Goal: Task Accomplishment & Management: Complete application form

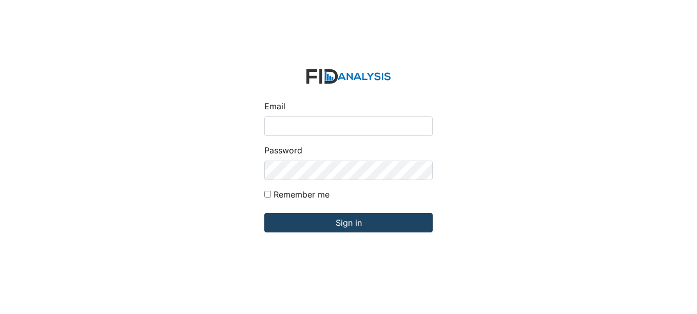
type input "fgraham@Lifeincorporated.com"
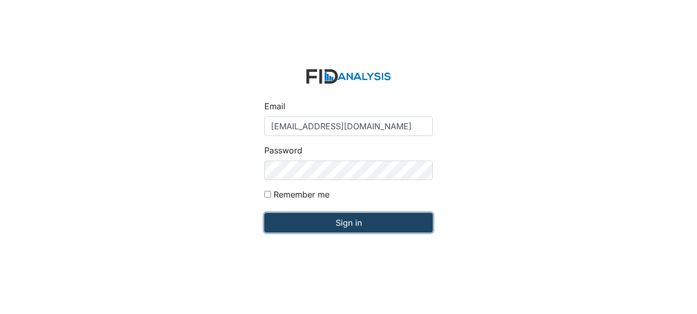
click at [392, 221] on input "Sign in" at bounding box center [348, 223] width 168 height 20
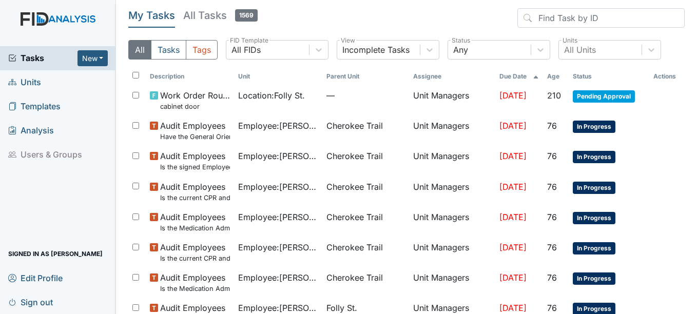
click at [36, 72] on link "Units" at bounding box center [58, 82] width 116 height 24
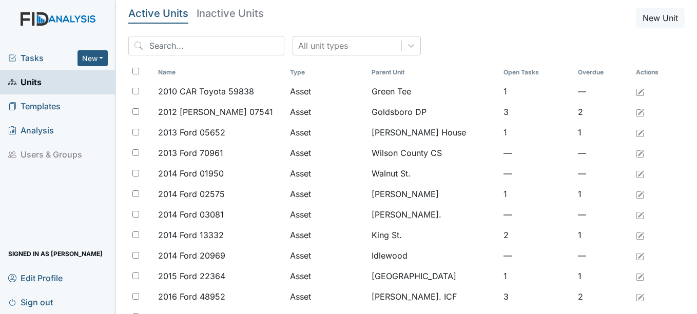
click at [38, 82] on span "Units" at bounding box center [24, 82] width 33 height 16
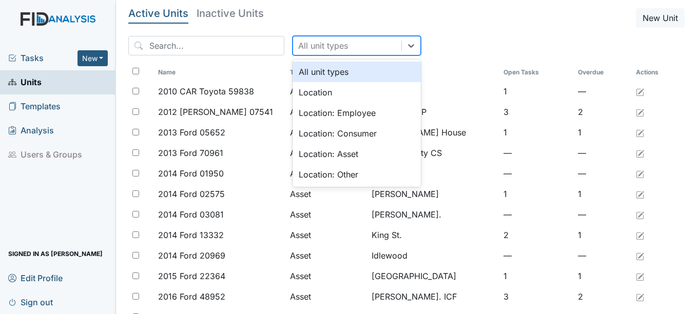
click at [305, 46] on div "All unit types" at bounding box center [323, 46] width 50 height 12
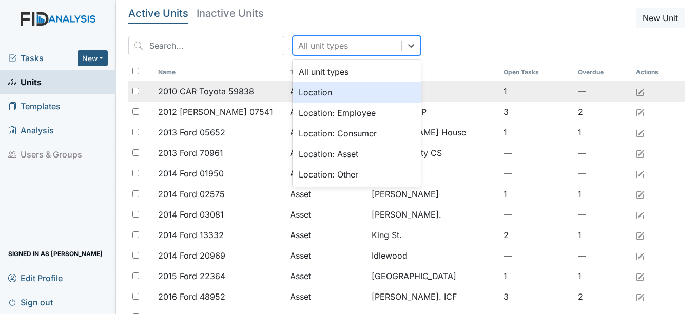
click at [316, 89] on div "Location" at bounding box center [357, 92] width 128 height 21
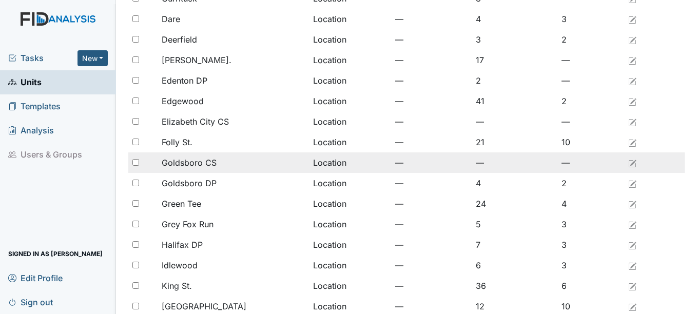
scroll to position [308, 0]
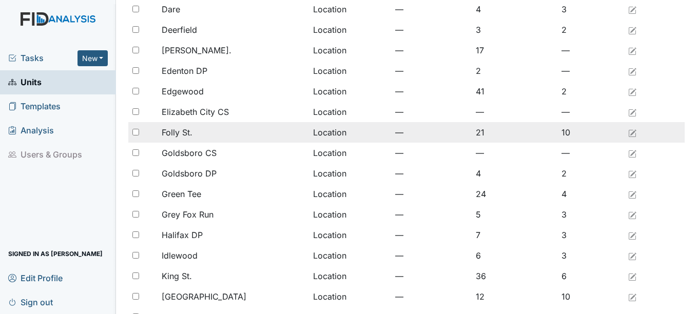
click at [214, 131] on div "Folly St." at bounding box center [233, 132] width 143 height 12
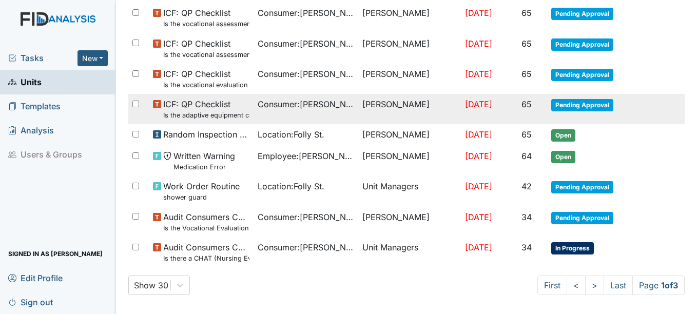
scroll to position [706, 0]
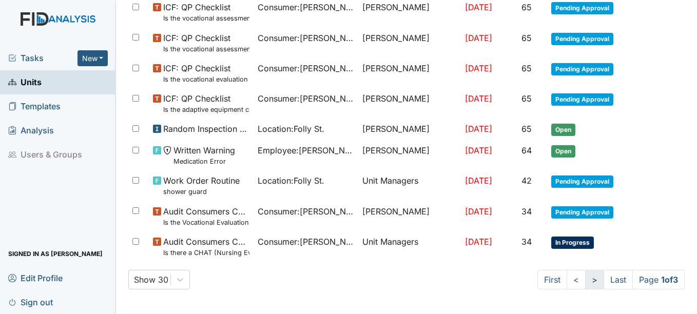
click at [585, 278] on link ">" at bounding box center [594, 280] width 19 height 20
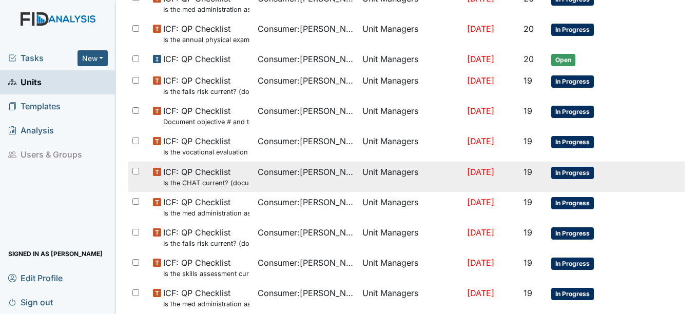
scroll to position [776, 0]
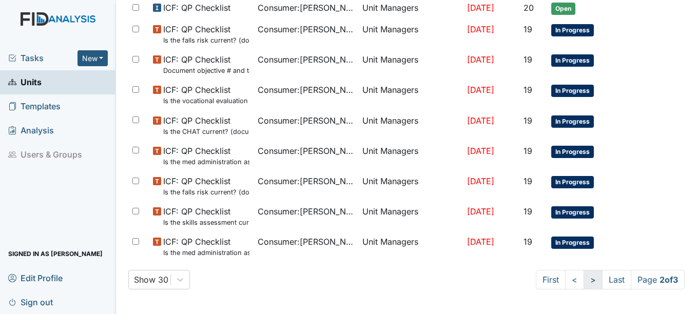
click at [584, 282] on link ">" at bounding box center [593, 280] width 19 height 20
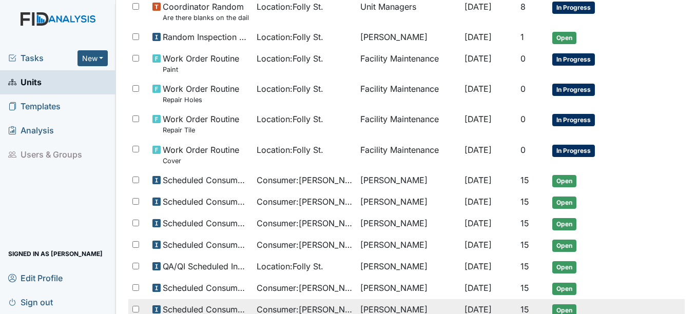
scroll to position [582, 0]
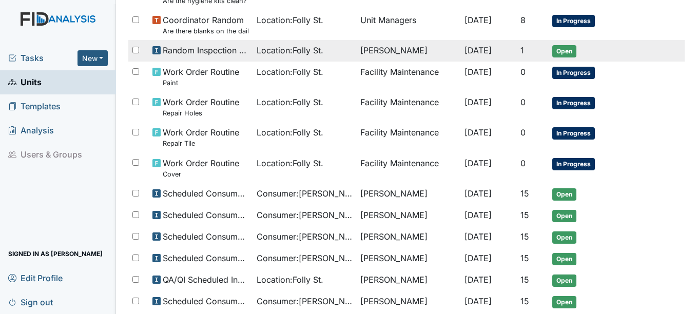
click at [367, 52] on td "Falensha Graham" at bounding box center [408, 51] width 104 height 22
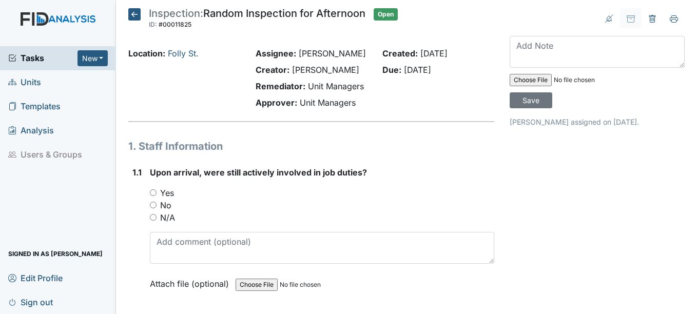
click at [153, 196] on input "Yes" at bounding box center [153, 192] width 7 height 7
radio input "true"
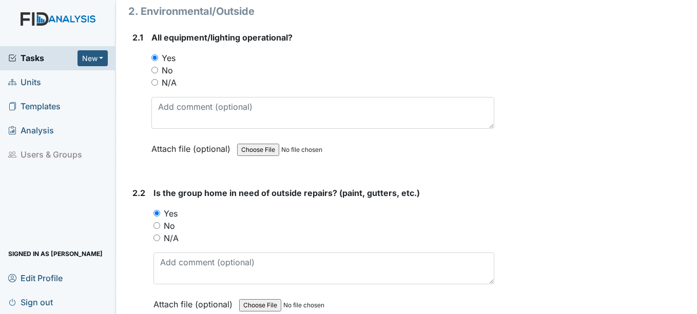
scroll to position [924, 0]
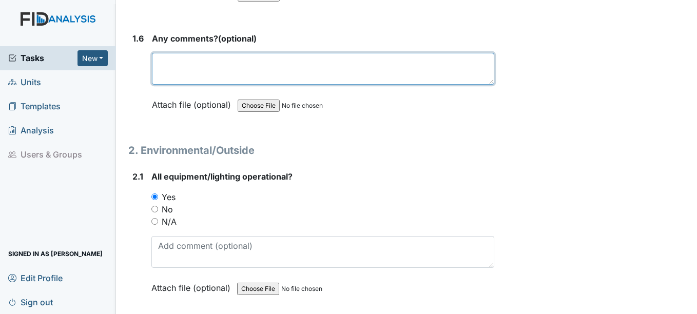
click at [230, 77] on textarea at bounding box center [323, 69] width 342 height 32
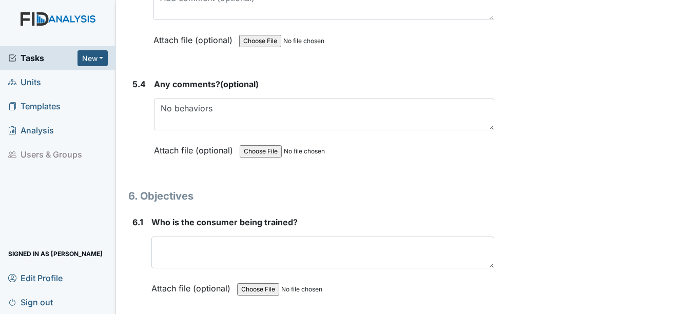
scroll to position [5905, 0]
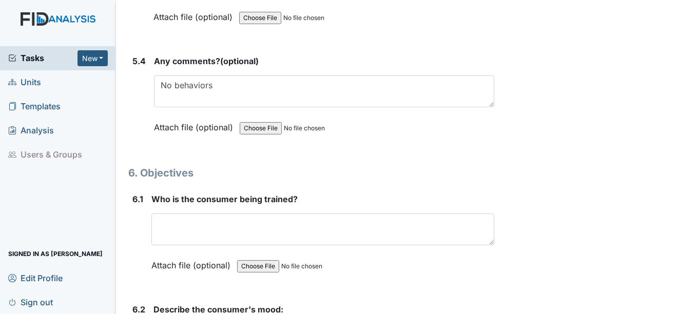
type textarea "no"
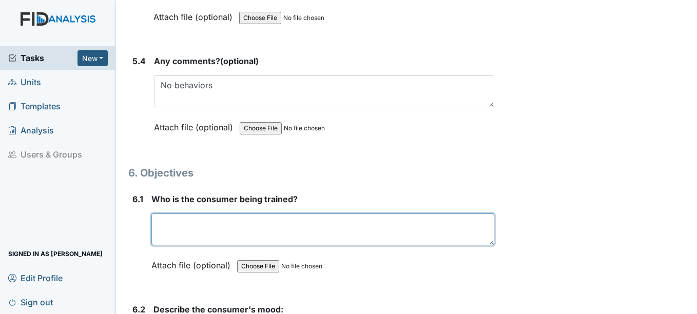
click at [314, 243] on textarea at bounding box center [322, 230] width 343 height 32
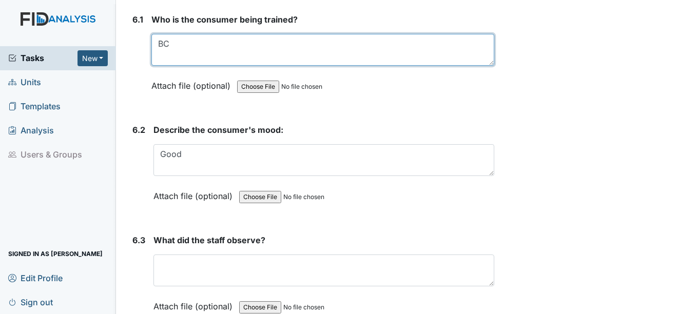
scroll to position [6111, 0]
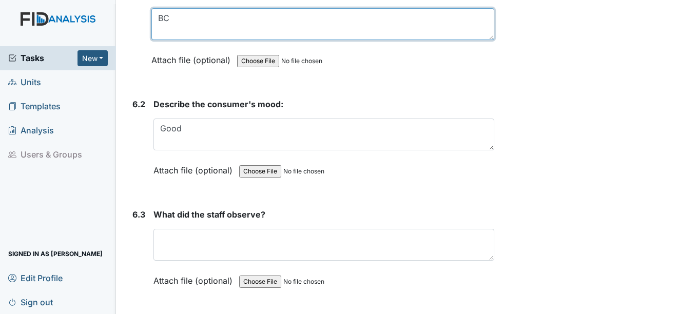
type textarea "BC"
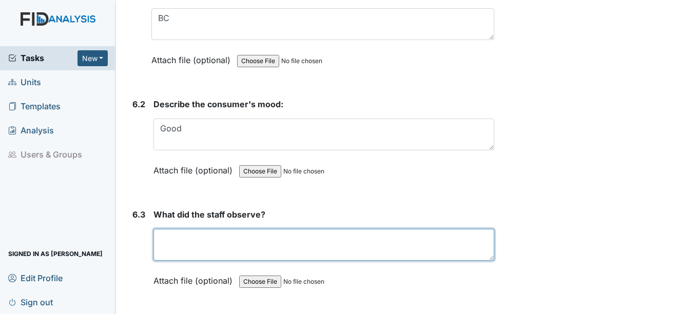
click at [300, 259] on textarea at bounding box center [324, 245] width 340 height 32
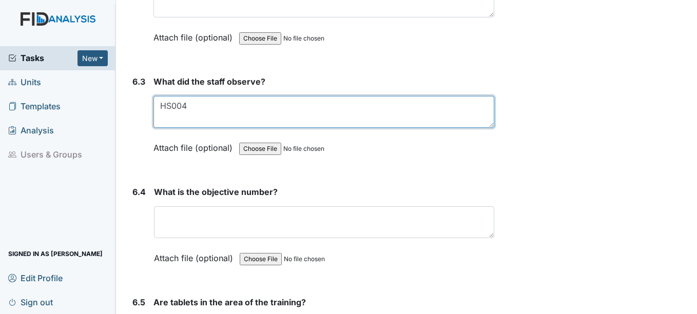
scroll to position [6265, 0]
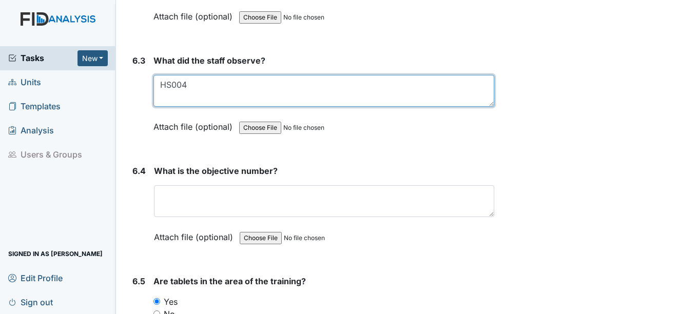
click at [227, 106] on textarea "HS004" at bounding box center [324, 91] width 340 height 32
type textarea "HS004"
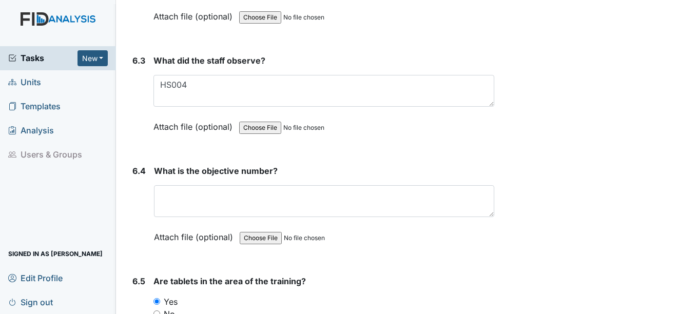
click at [249, 232] on div "What is the objective number? This field is required. Attach file (optional) Yo…" at bounding box center [324, 208] width 340 height 86
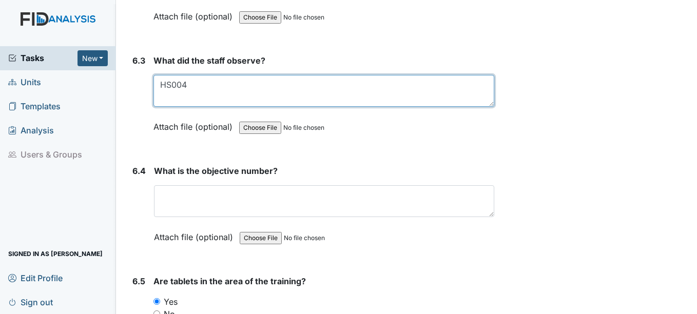
drag, startPoint x: 161, startPoint y: 92, endPoint x: 200, endPoint y: 96, distance: 38.7
click at [200, 96] on textarea "HS004" at bounding box center [324, 91] width 340 height 32
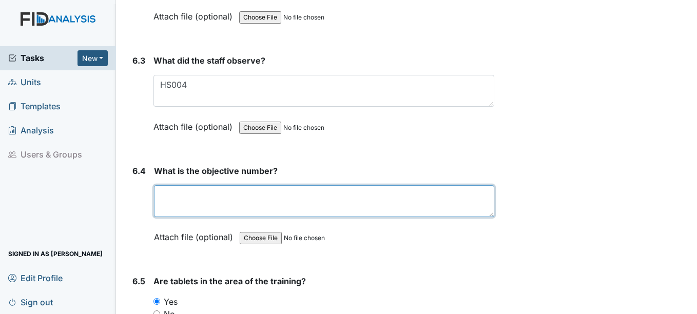
paste textarea "HS004"
type textarea "HS004"
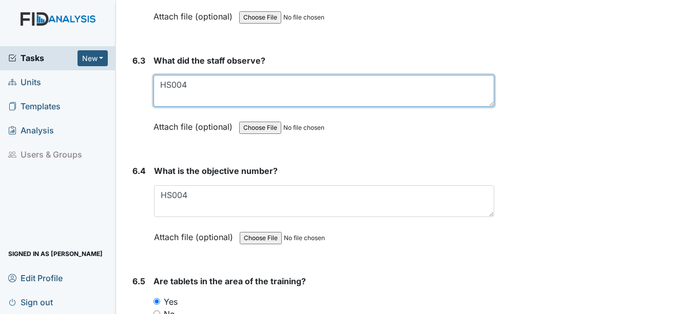
click at [230, 104] on textarea "HS004" at bounding box center [324, 91] width 340 height 32
type textarea "H"
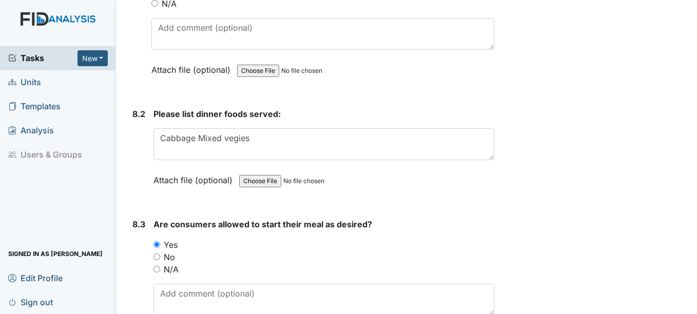
scroll to position [7959, 0]
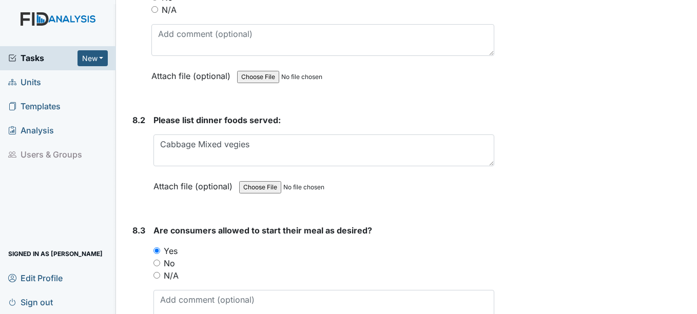
type textarea "BC"
click at [271, 145] on div "Please list dinner foods served: Cabbage Mixed vegies This field is required. A…" at bounding box center [324, 157] width 340 height 86
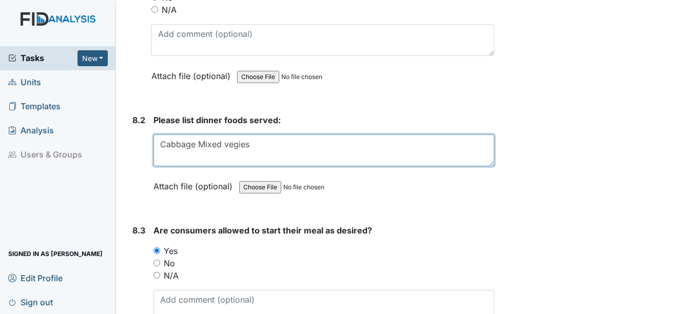
click at [271, 152] on textarea "Cabbage Mixed vegies" at bounding box center [324, 151] width 340 height 32
type textarea "C"
click at [312, 157] on textarea "Cabbage Mixed vegies" at bounding box center [324, 151] width 340 height 32
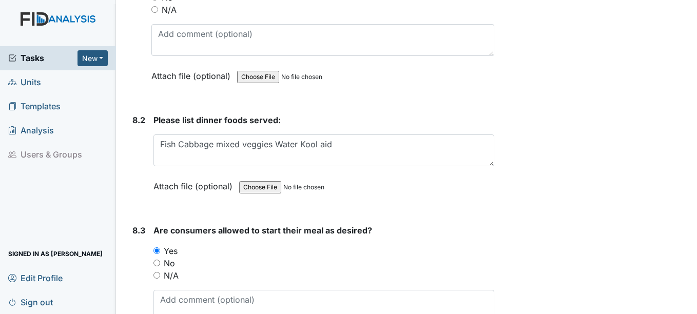
click at [364, 144] on div "Please list dinner foods served: Cabbage Mixed vegies This field is required. A…" at bounding box center [324, 157] width 340 height 86
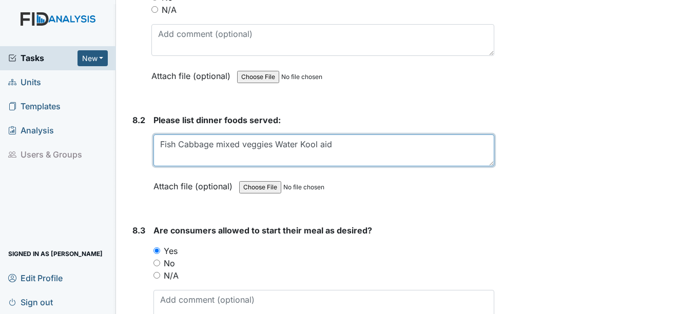
click at [359, 157] on textarea "Cabbage Mixed vegies" at bounding box center [324, 151] width 340 height 32
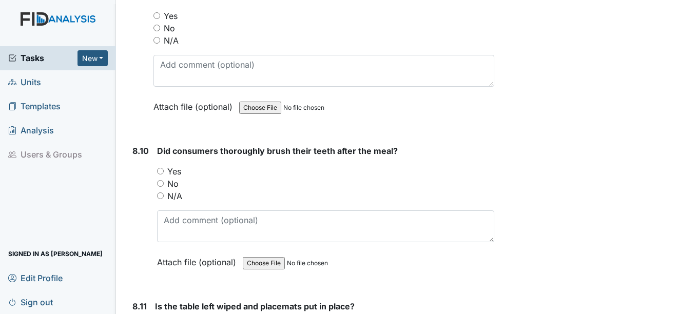
scroll to position [8987, 0]
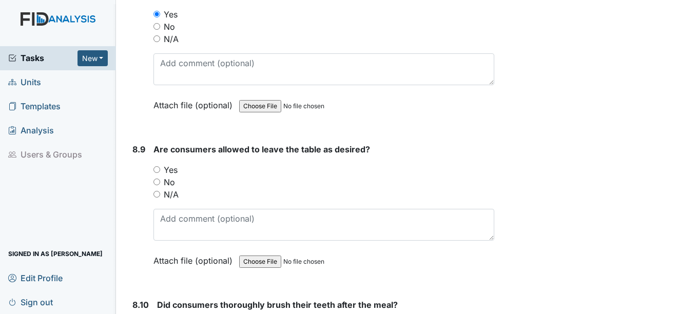
type textarea "Fish Cabbage mixed veggies Water Kool aid Milk"
click at [156, 173] on input "Yes" at bounding box center [157, 169] width 7 height 7
radio input "true"
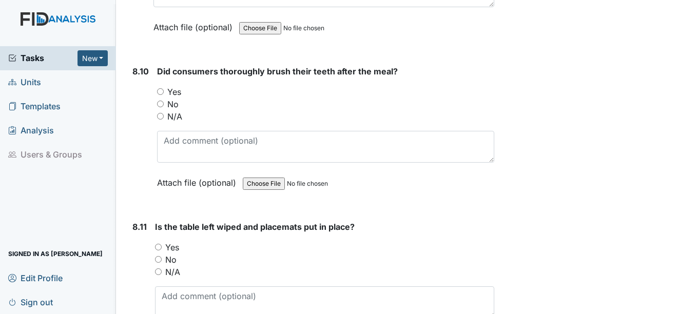
scroll to position [9243, 0]
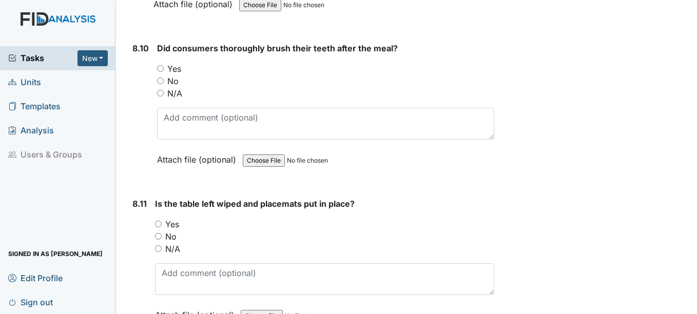
click at [161, 72] on input "Yes" at bounding box center [160, 68] width 7 height 7
radio input "true"
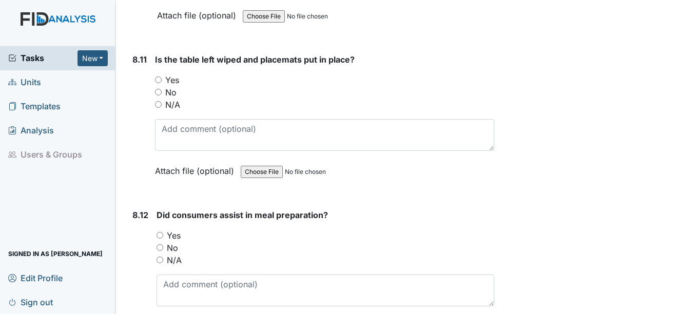
scroll to position [9397, 0]
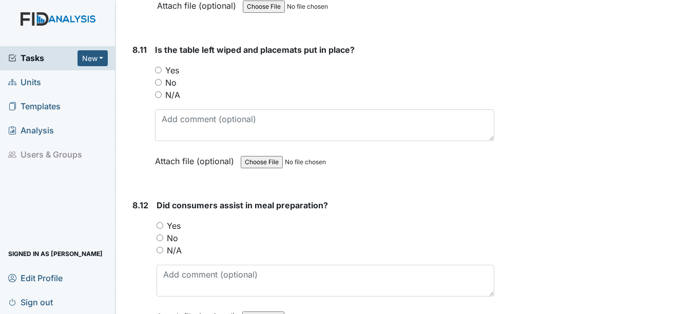
click at [159, 71] on div "Is the table left wiped and placemats put in place? You must select one of the …" at bounding box center [324, 109] width 339 height 131
click at [160, 77] on div "Yes" at bounding box center [324, 70] width 339 height 12
click at [160, 73] on input "Yes" at bounding box center [158, 70] width 7 height 7
radio input "true"
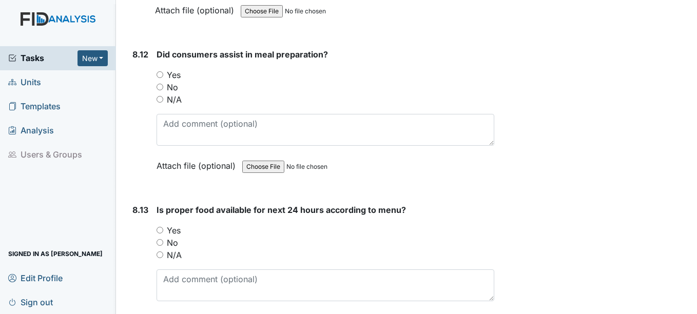
scroll to position [9551, 0]
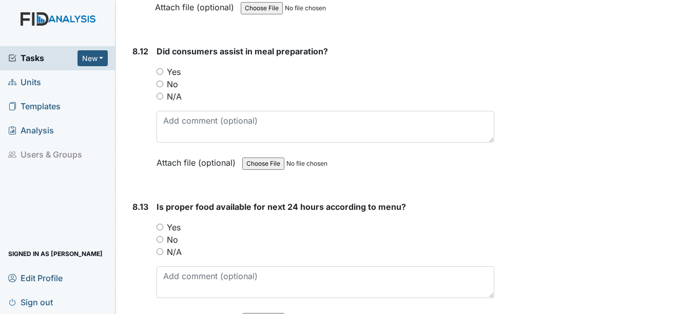
click at [158, 75] on input "Yes" at bounding box center [160, 71] width 7 height 7
radio input "true"
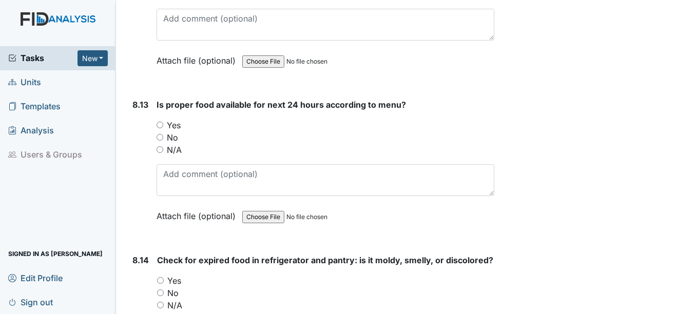
scroll to position [9654, 0]
click at [161, 128] on input "Yes" at bounding box center [160, 124] width 7 height 7
radio input "true"
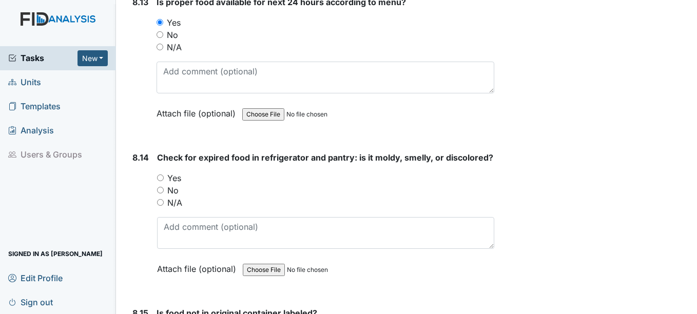
scroll to position [9757, 0]
click at [161, 181] on input "Yes" at bounding box center [160, 177] width 7 height 7
radio input "true"
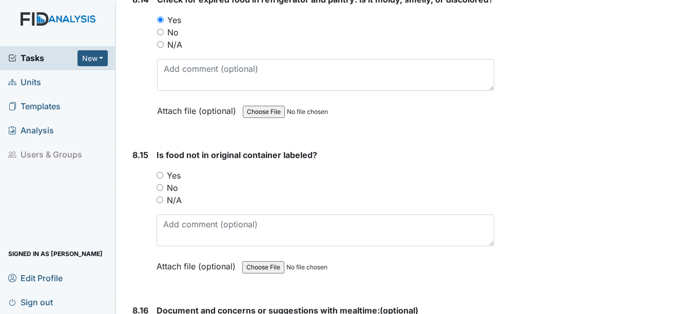
scroll to position [9962, 0]
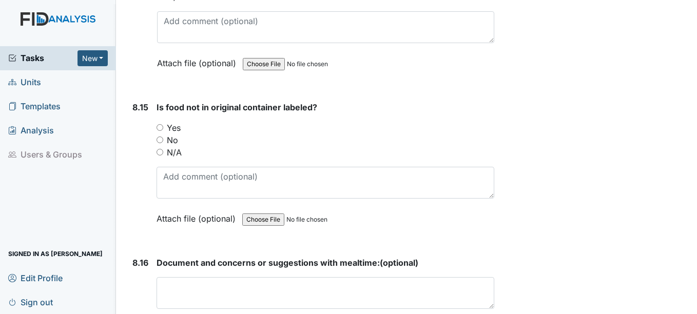
click at [160, 131] on input "Yes" at bounding box center [160, 127] width 7 height 7
radio input "true"
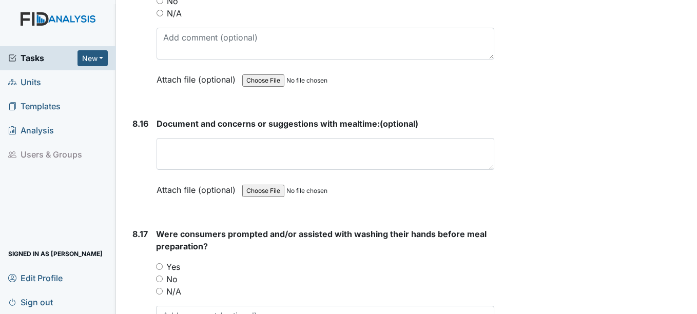
scroll to position [10116, 0]
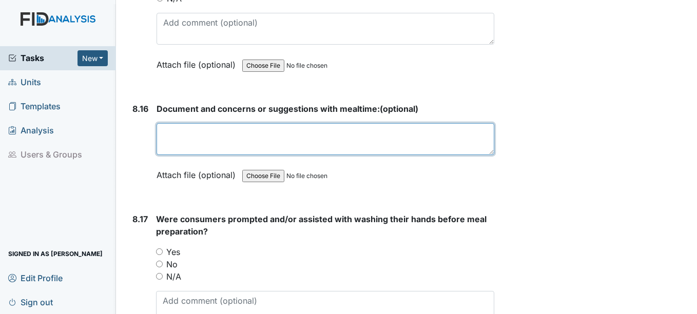
click at [158, 153] on textarea at bounding box center [325, 139] width 337 height 32
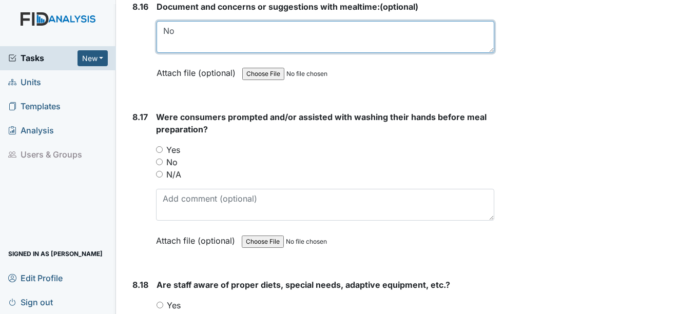
scroll to position [10219, 0]
type textarea "No"
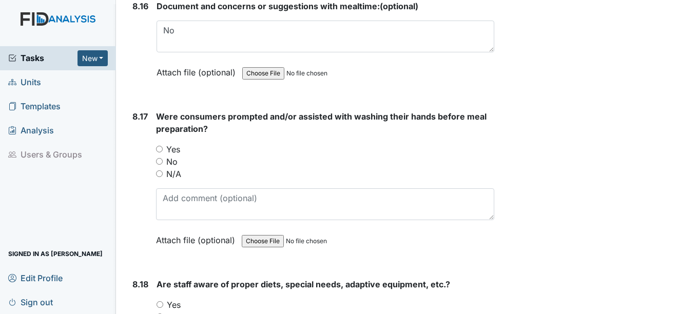
click at [160, 153] on input "Yes" at bounding box center [159, 149] width 7 height 7
radio input "true"
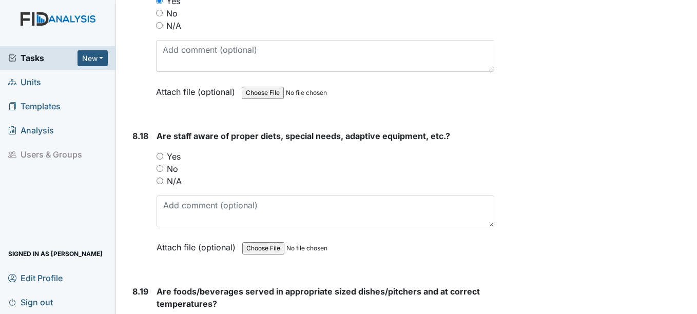
scroll to position [10373, 0]
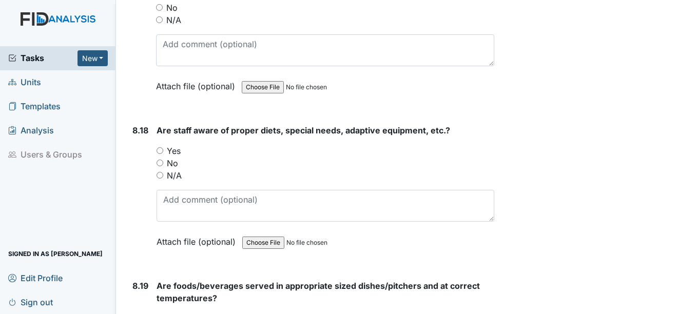
click at [160, 154] on input "Yes" at bounding box center [160, 150] width 7 height 7
radio input "true"
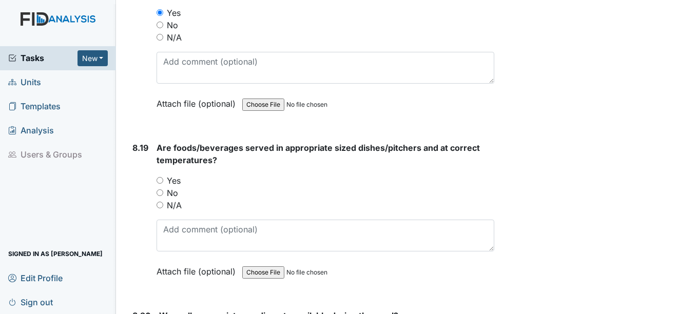
scroll to position [10527, 0]
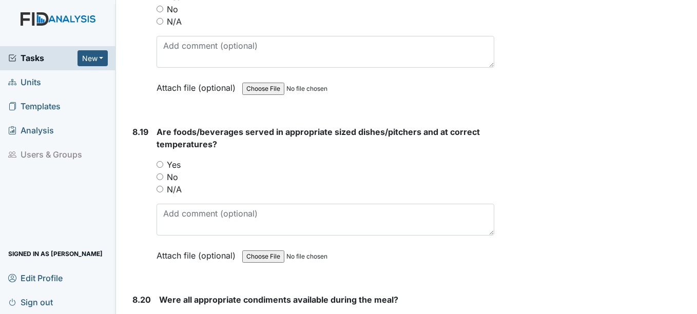
click at [158, 171] on div "Yes" at bounding box center [325, 165] width 337 height 12
click at [162, 168] on input "Yes" at bounding box center [160, 164] width 7 height 7
radio input "true"
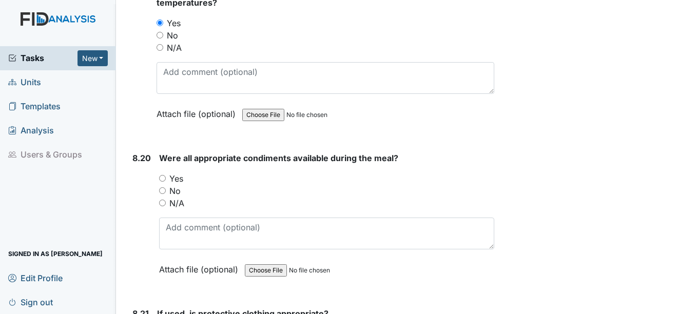
scroll to position [10681, 0]
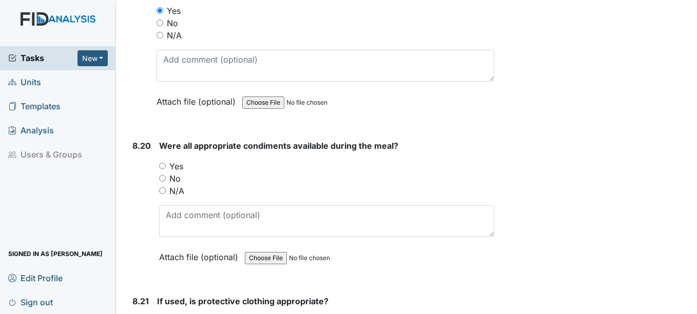
click at [160, 169] on input "Yes" at bounding box center [162, 166] width 7 height 7
radio input "true"
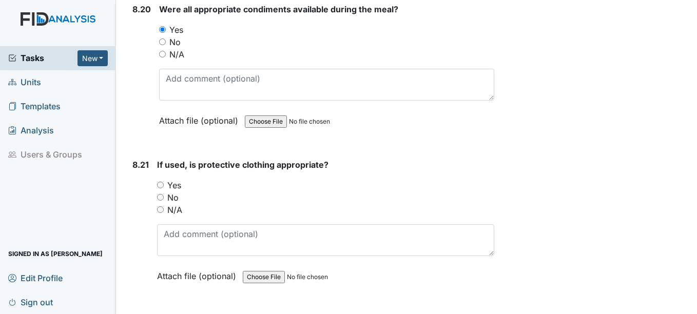
scroll to position [10835, 0]
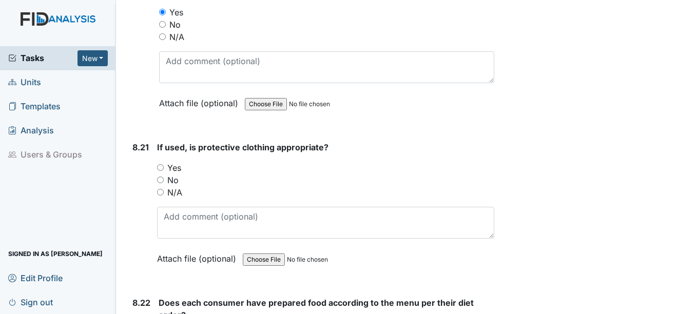
click at [161, 174] on div "Yes" at bounding box center [325, 168] width 337 height 12
click at [163, 171] on input "Yes" at bounding box center [160, 167] width 7 height 7
radio input "true"
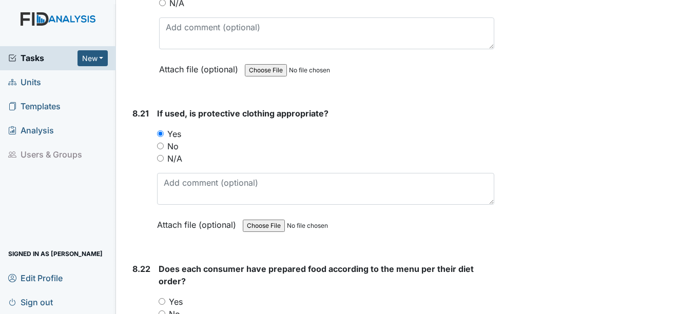
scroll to position [10989, 0]
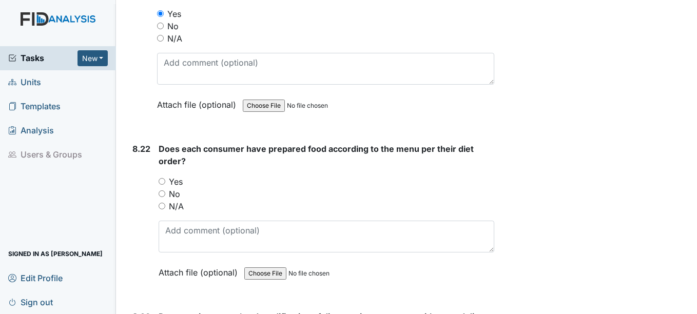
click at [162, 185] on input "Yes" at bounding box center [162, 181] width 7 height 7
radio input "true"
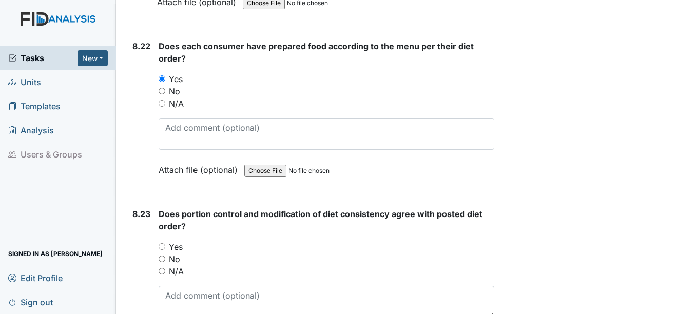
scroll to position [11195, 0]
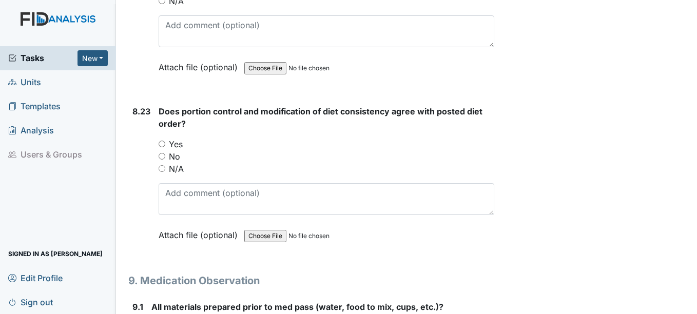
click at [163, 147] on input "Yes" at bounding box center [162, 144] width 7 height 7
radio input "true"
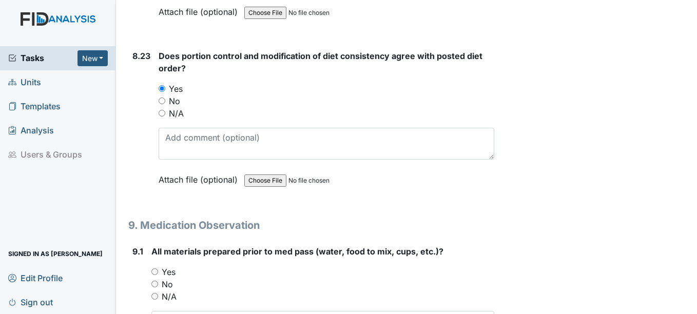
scroll to position [11349, 0]
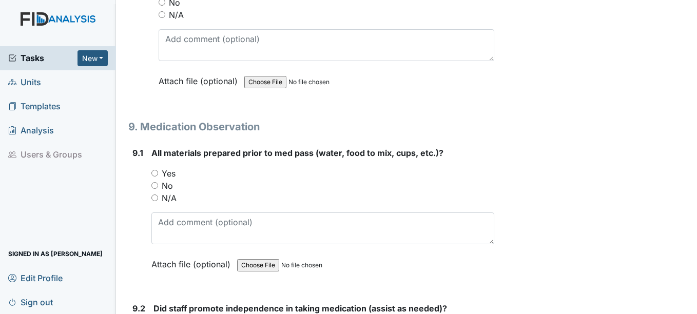
click at [154, 201] on input "N/A" at bounding box center [154, 198] width 7 height 7
radio input "true"
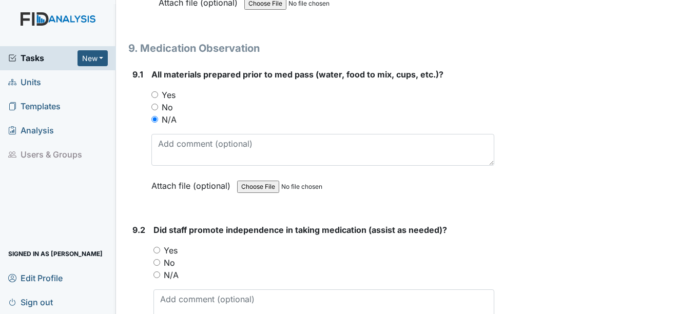
scroll to position [11554, 0]
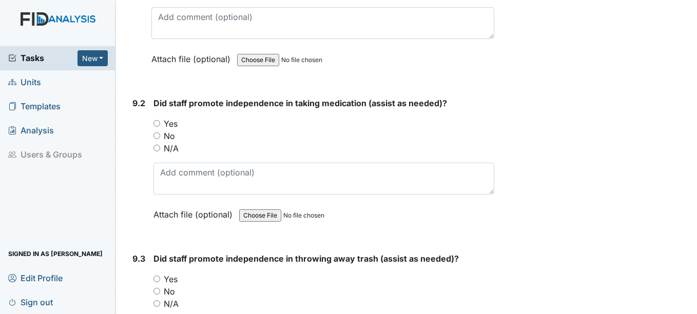
click at [159, 151] on input "N/A" at bounding box center [157, 148] width 7 height 7
radio input "true"
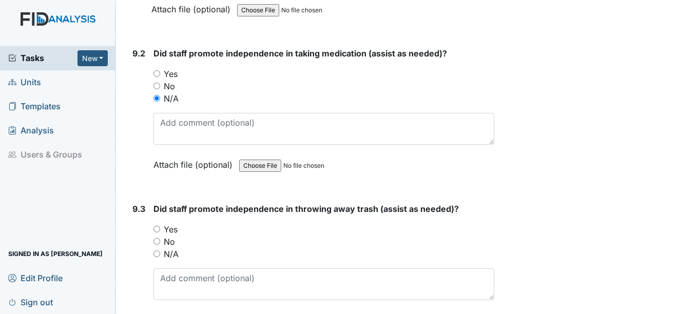
scroll to position [11708, 0]
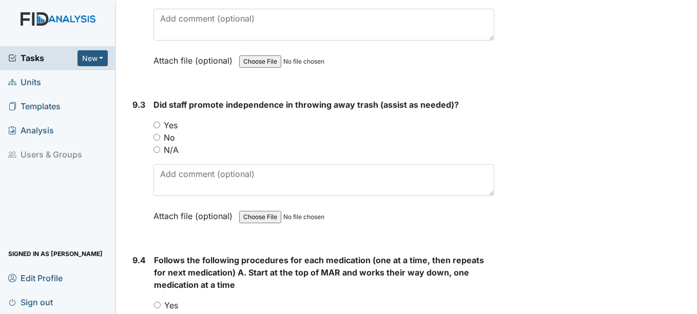
click at [157, 153] on input "N/A" at bounding box center [157, 149] width 7 height 7
radio input "true"
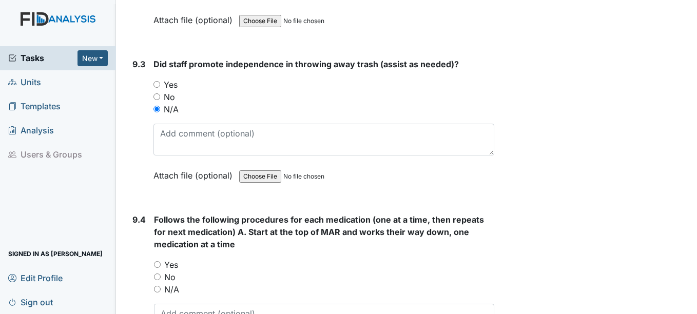
scroll to position [11862, 0]
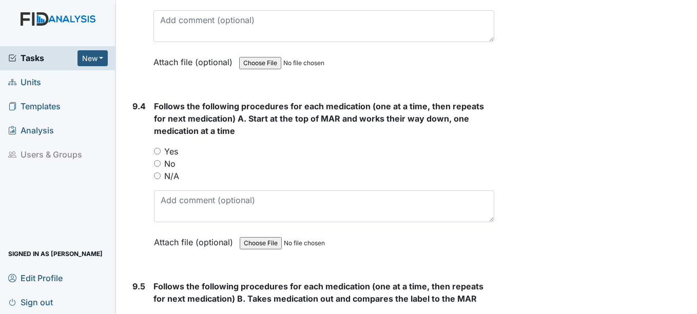
click at [157, 179] on input "N/A" at bounding box center [157, 176] width 7 height 7
radio input "true"
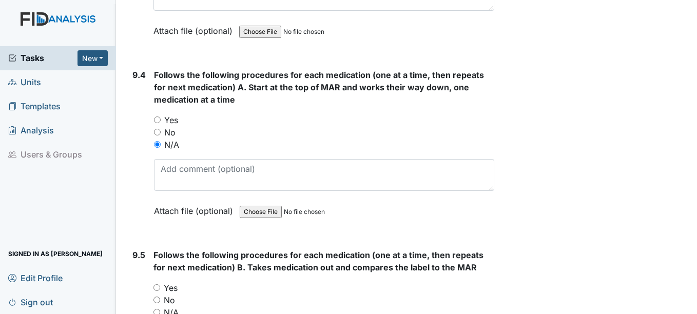
scroll to position [11965, 0]
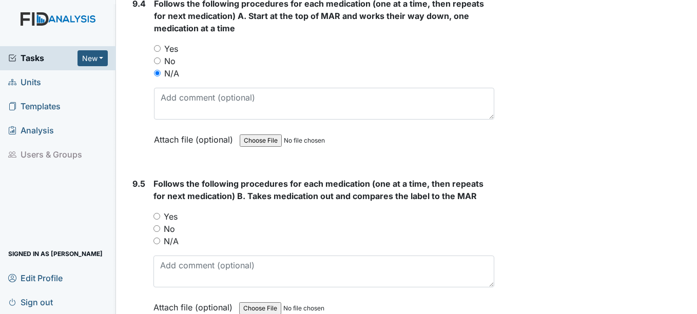
click at [154, 244] on input "N/A" at bounding box center [157, 241] width 7 height 7
radio input "true"
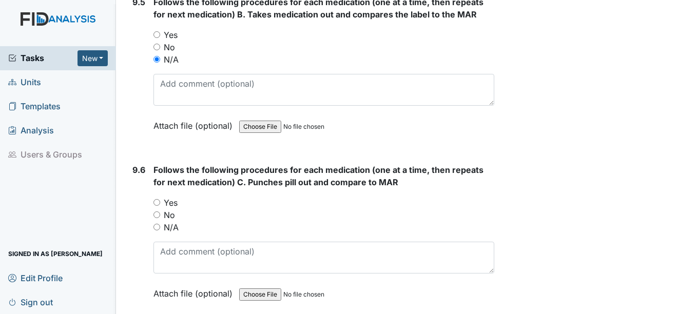
scroll to position [12170, 0]
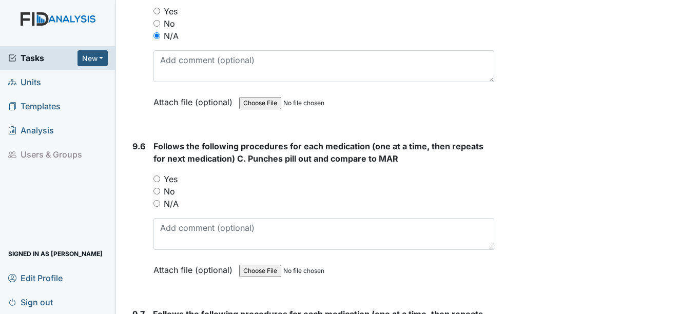
click at [157, 210] on div "N/A" at bounding box center [324, 204] width 340 height 12
click at [159, 207] on input "N/A" at bounding box center [157, 203] width 7 height 7
radio input "true"
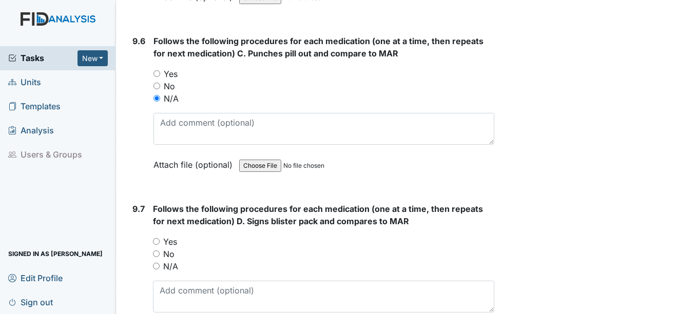
scroll to position [12324, 0]
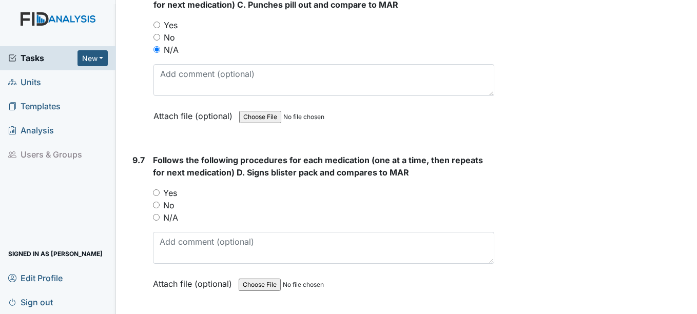
click at [158, 221] on input "N/A" at bounding box center [156, 217] width 7 height 7
radio input "true"
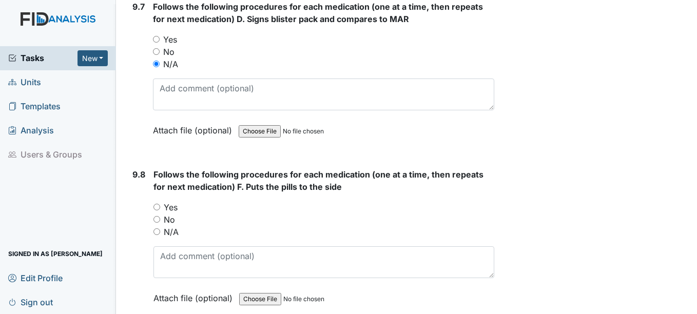
scroll to position [12478, 0]
click at [157, 235] on input "N/A" at bounding box center [157, 231] width 7 height 7
radio input "true"
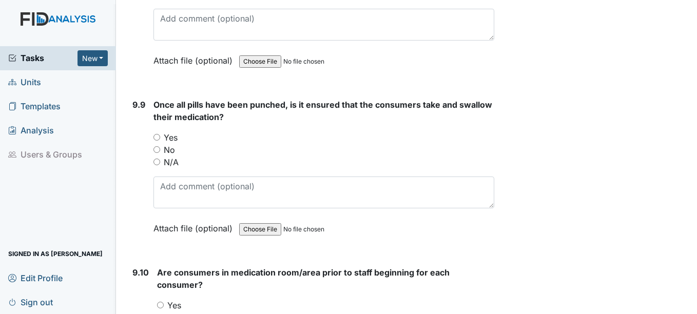
scroll to position [12735, 0]
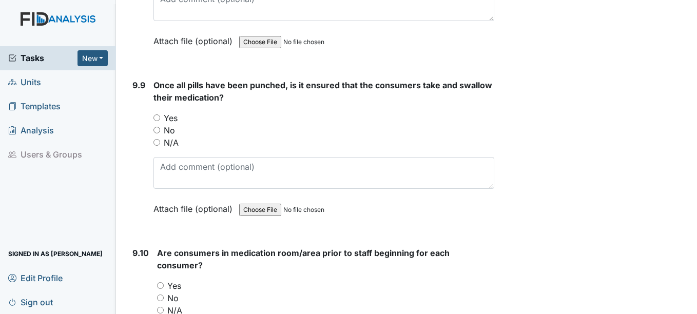
click at [159, 149] on div "N/A" at bounding box center [324, 143] width 340 height 12
click at [158, 149] on div "N/A" at bounding box center [324, 143] width 340 height 12
click at [158, 146] on input "N/A" at bounding box center [157, 142] width 7 height 7
radio input "true"
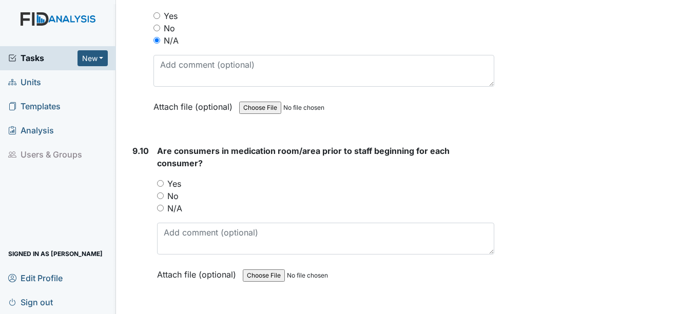
scroll to position [12838, 0]
click at [162, 211] on input "N/A" at bounding box center [160, 207] width 7 height 7
radio input "true"
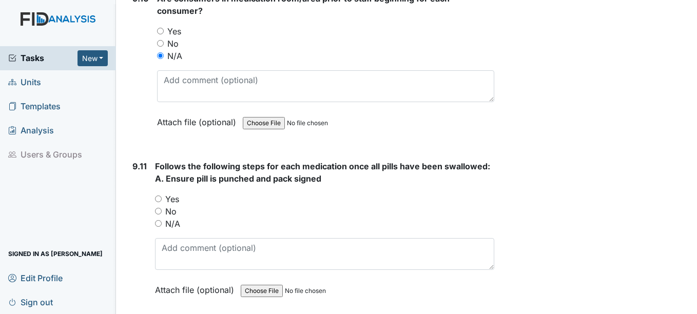
scroll to position [12992, 0]
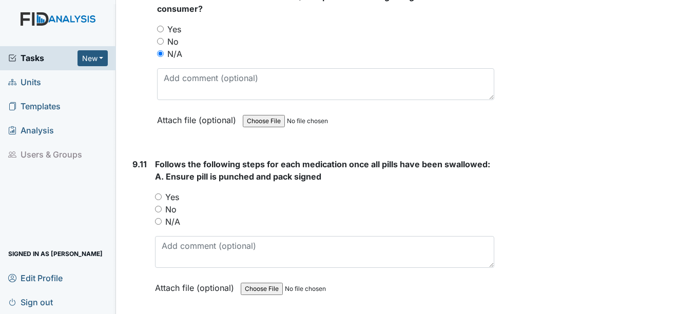
click at [158, 225] on input "N/A" at bounding box center [158, 221] width 7 height 7
radio input "true"
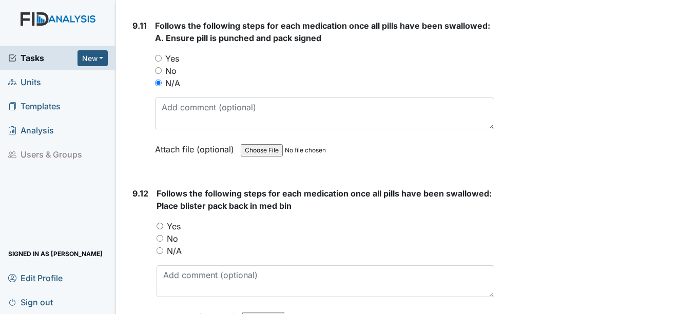
scroll to position [13146, 0]
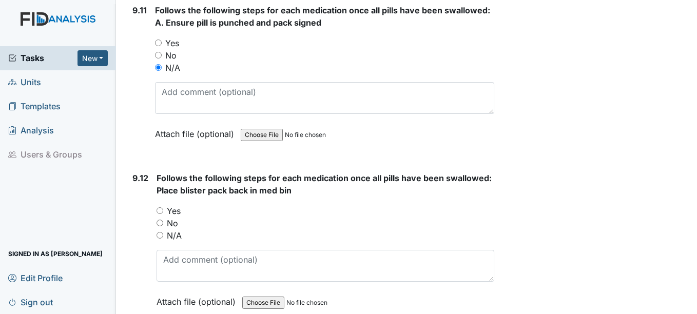
click at [159, 239] on input "N/A" at bounding box center [160, 235] width 7 height 7
radio input "true"
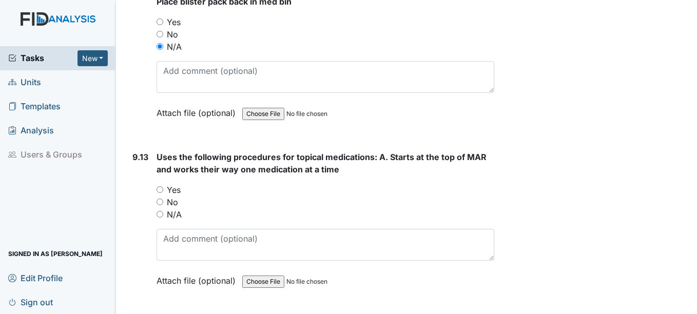
scroll to position [13351, 0]
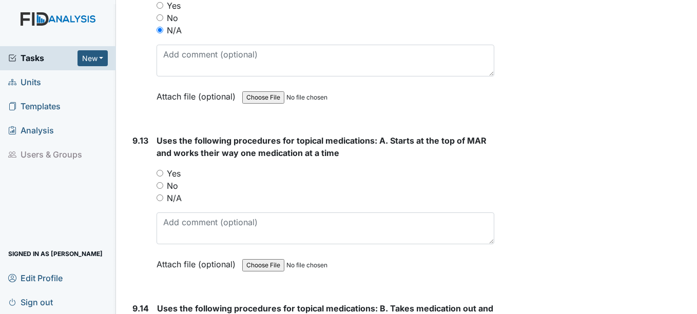
click at [160, 201] on input "N/A" at bounding box center [160, 198] width 7 height 7
radio input "true"
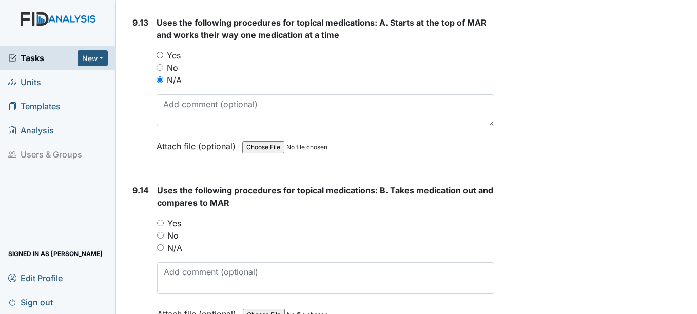
scroll to position [13505, 0]
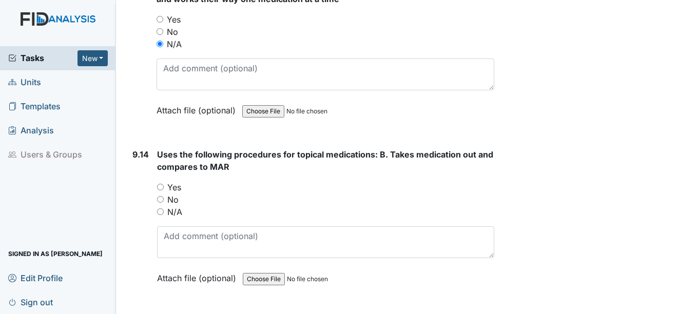
click at [160, 215] on input "N/A" at bounding box center [160, 211] width 7 height 7
radio input "true"
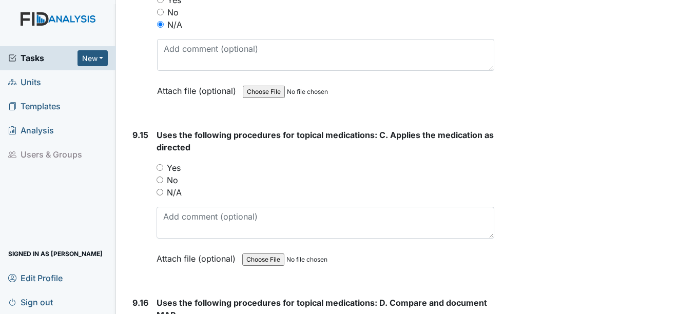
scroll to position [13711, 0]
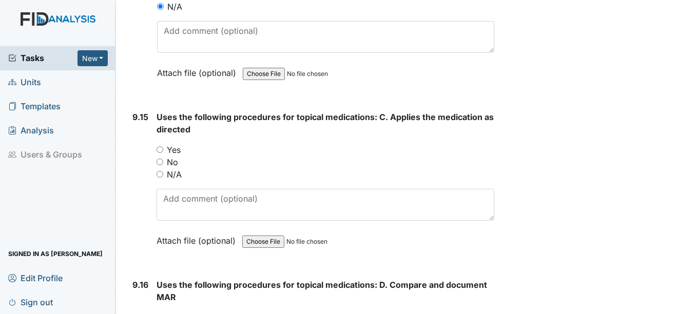
click at [162, 178] on input "N/A" at bounding box center [160, 174] width 7 height 7
radio input "true"
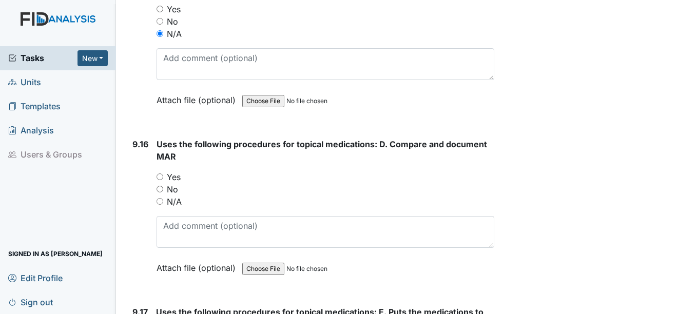
scroll to position [13865, 0]
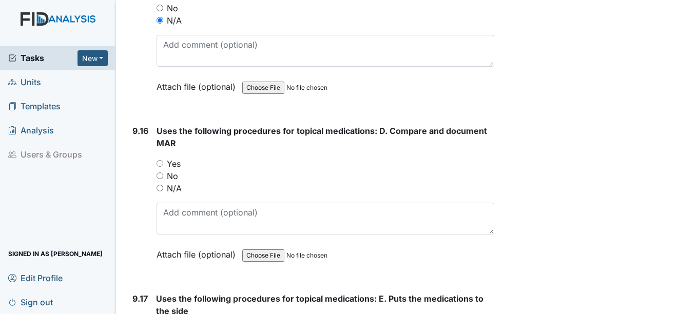
click at [161, 192] on input "N/A" at bounding box center [160, 188] width 7 height 7
radio input "true"
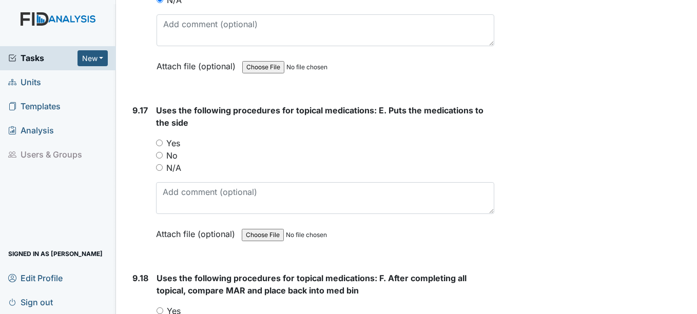
scroll to position [14070, 0]
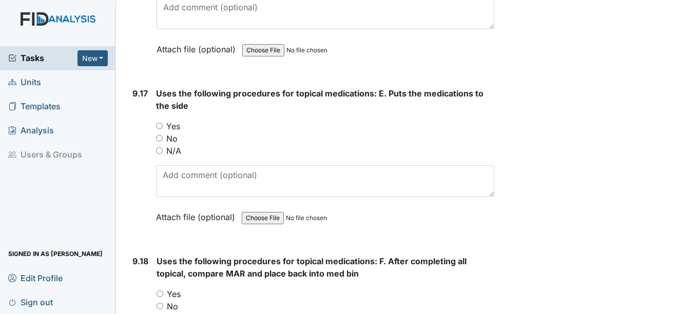
click at [158, 154] on input "N/A" at bounding box center [159, 150] width 7 height 7
radio input "true"
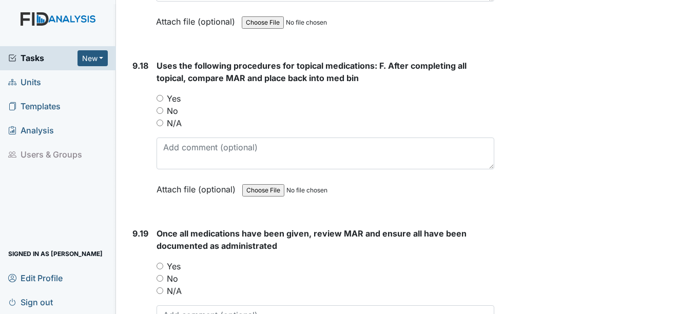
scroll to position [14276, 0]
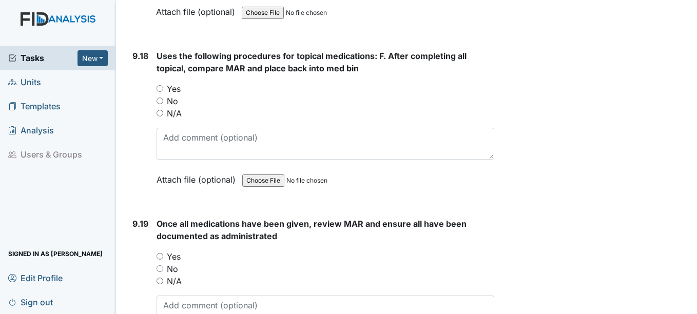
click at [160, 117] on input "N/A" at bounding box center [160, 113] width 7 height 7
radio input "true"
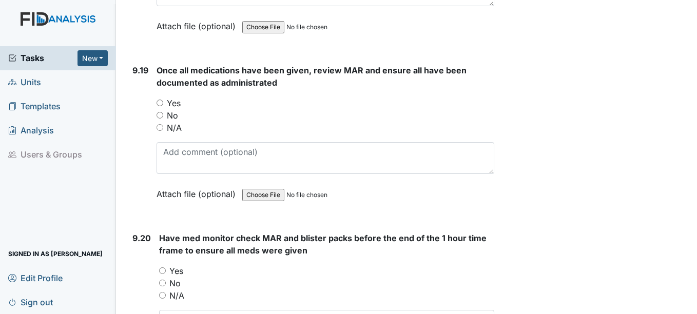
scroll to position [14430, 0]
click at [165, 134] on div "N/A" at bounding box center [325, 127] width 337 height 12
click at [160, 130] on input "N/A" at bounding box center [160, 127] width 7 height 7
radio input "true"
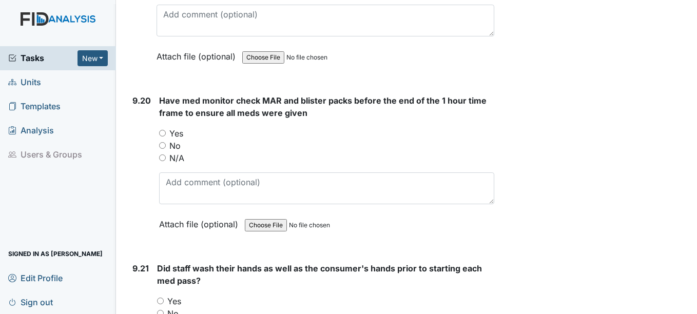
scroll to position [14584, 0]
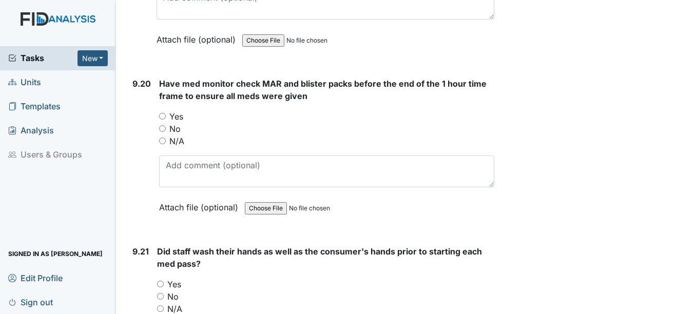
click at [162, 144] on input "N/A" at bounding box center [162, 141] width 7 height 7
radio input "true"
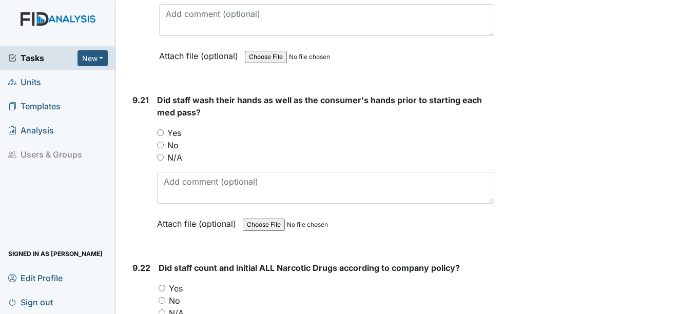
scroll to position [14738, 0]
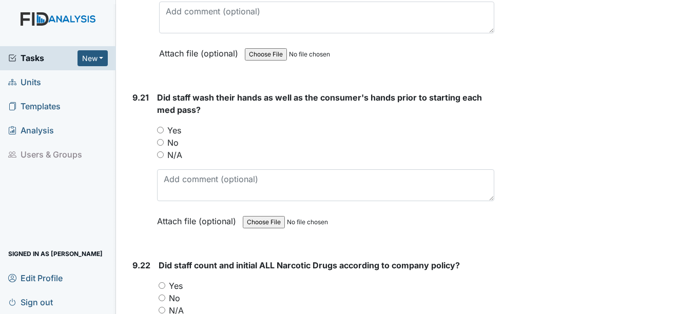
click at [161, 158] on input "N/A" at bounding box center [160, 154] width 7 height 7
radio input "true"
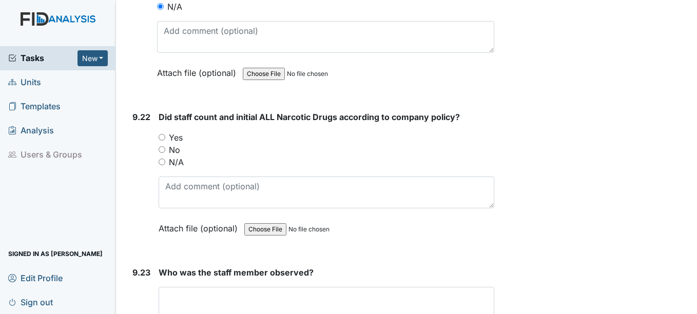
scroll to position [14892, 0]
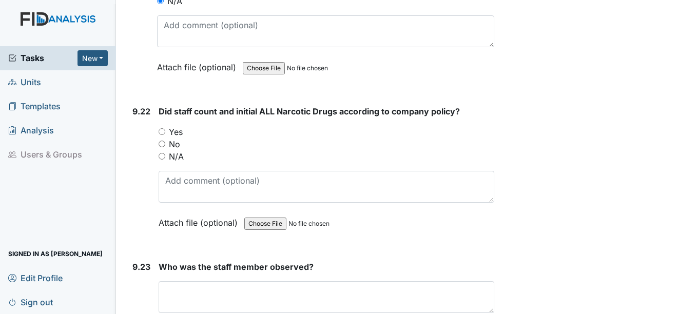
click at [164, 160] on input "N/A" at bounding box center [162, 156] width 7 height 7
radio input "true"
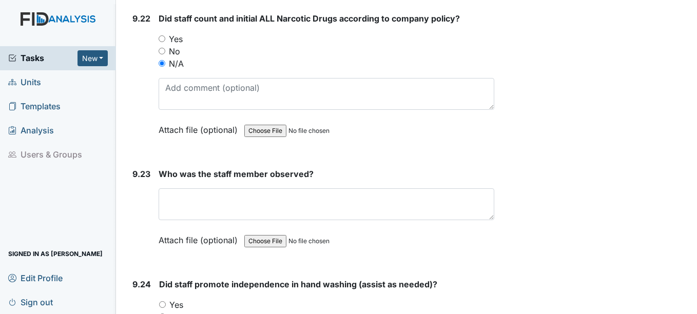
scroll to position [14995, 0]
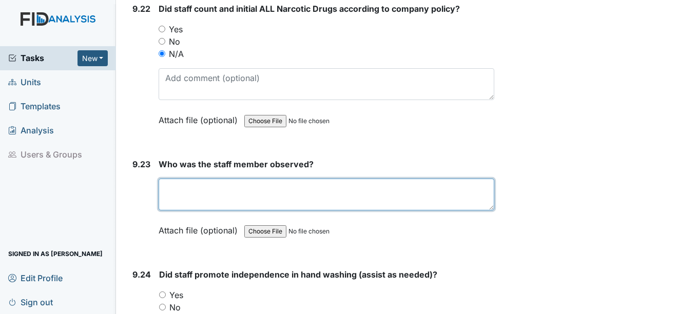
click at [214, 211] on textarea at bounding box center [326, 195] width 335 height 32
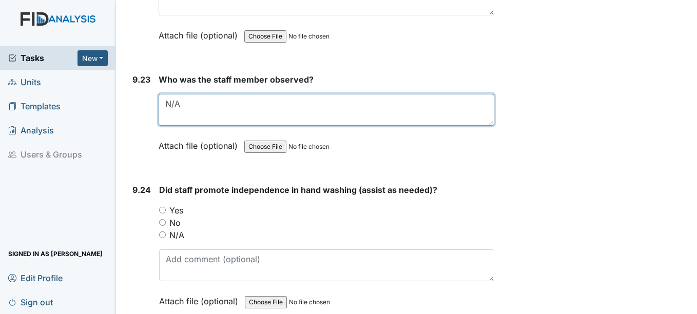
scroll to position [15097, 0]
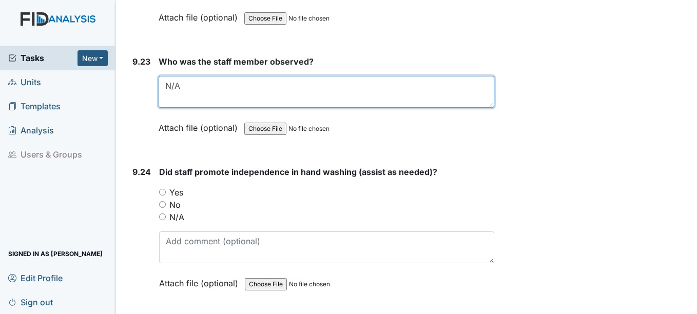
type textarea "N/A"
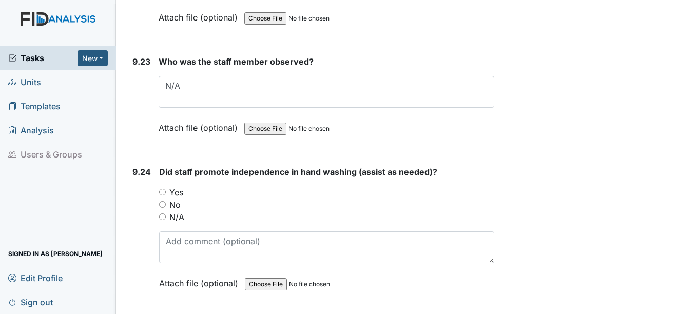
click at [161, 220] on input "N/A" at bounding box center [162, 217] width 7 height 7
radio input "true"
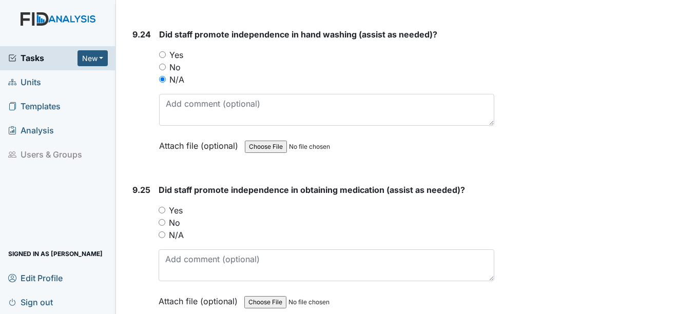
scroll to position [15251, 0]
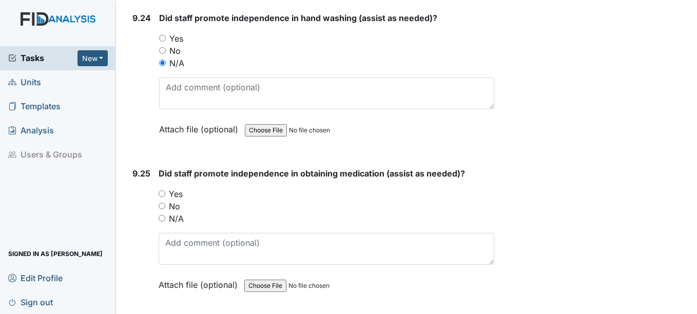
click at [167, 225] on div "N/A" at bounding box center [326, 219] width 335 height 12
click at [160, 222] on input "N/A" at bounding box center [162, 218] width 7 height 7
radio input "true"
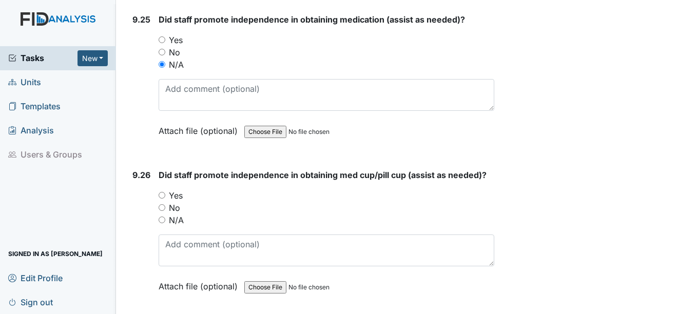
click at [164, 223] on input "N/A" at bounding box center [162, 220] width 7 height 7
radio input "true"
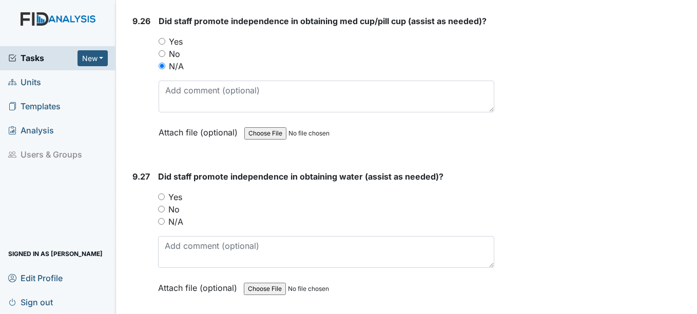
click at [164, 225] on input "N/A" at bounding box center [161, 221] width 7 height 7
radio input "true"
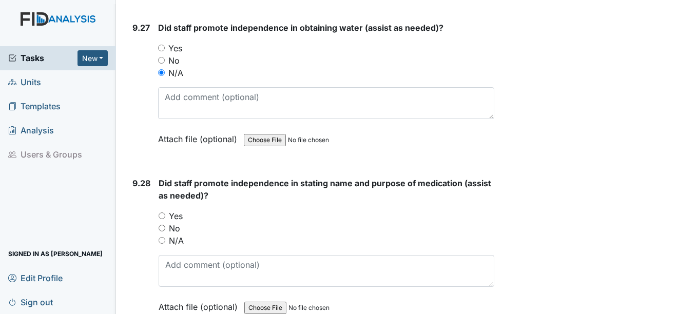
scroll to position [15714, 0]
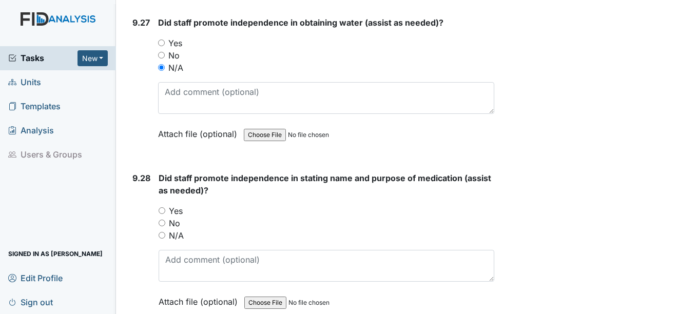
click at [162, 239] on input "N/A" at bounding box center [162, 235] width 7 height 7
radio input "true"
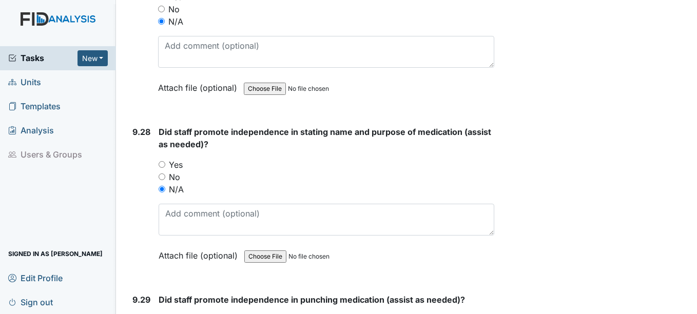
scroll to position [15868, 0]
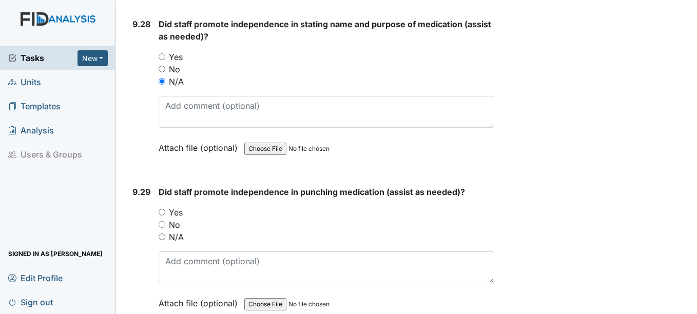
click at [159, 240] on input "N/A" at bounding box center [162, 237] width 7 height 7
radio input "true"
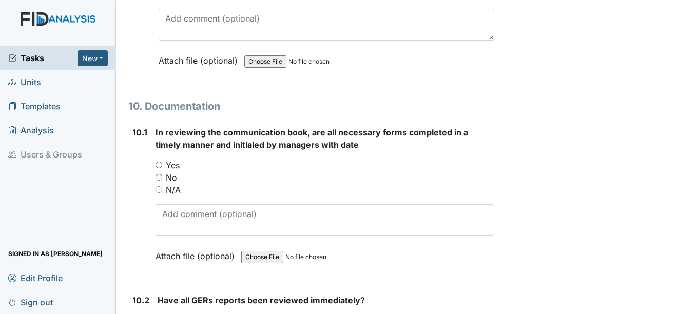
scroll to position [16124, 0]
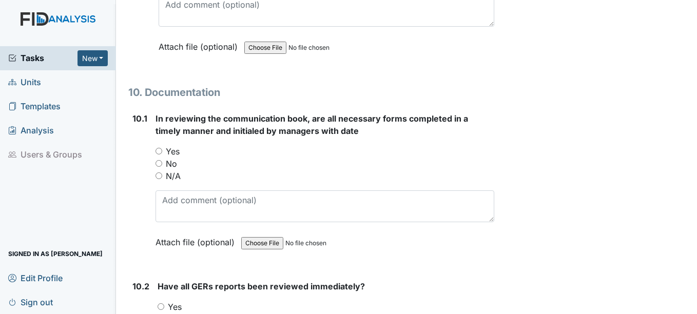
click at [159, 155] on input "Yes" at bounding box center [159, 151] width 7 height 7
radio input "true"
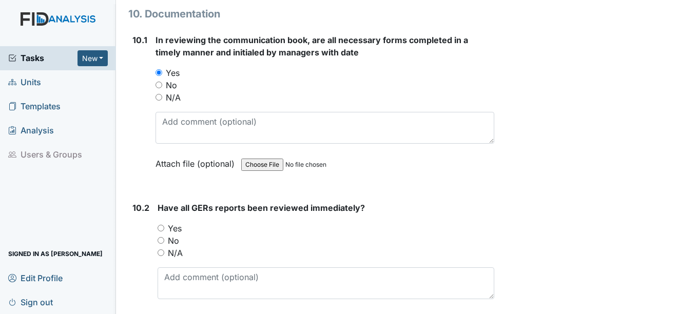
scroll to position [16227, 0]
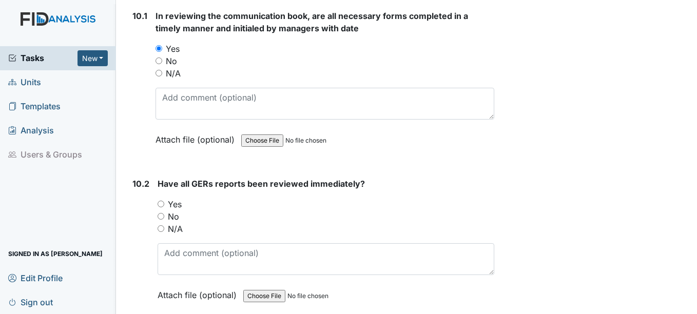
click at [160, 207] on input "Yes" at bounding box center [161, 204] width 7 height 7
radio input "true"
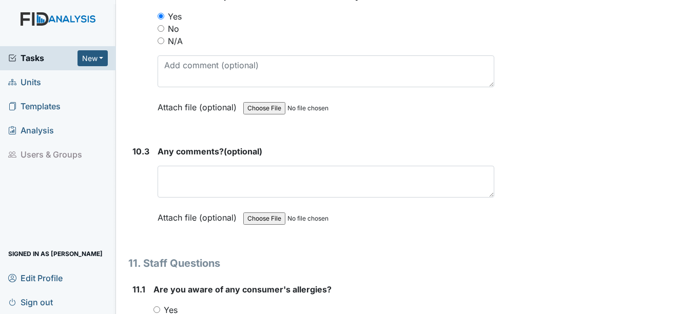
scroll to position [16432, 0]
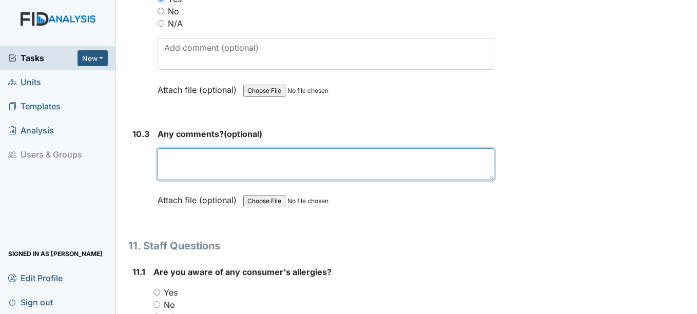
click at [178, 180] on textarea at bounding box center [326, 164] width 336 height 32
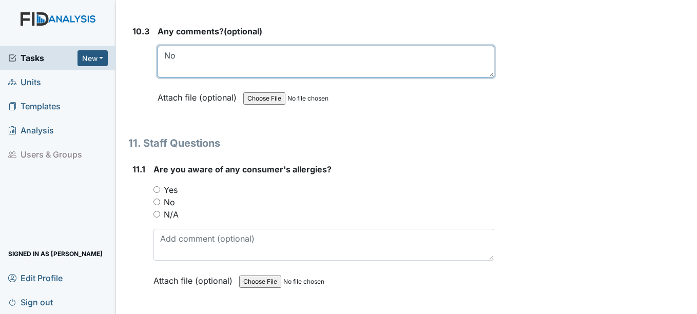
type textarea "No"
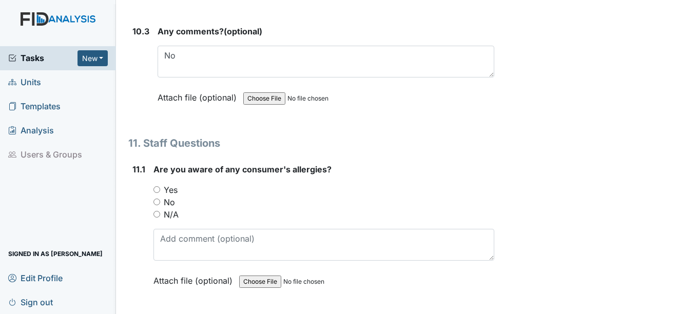
click at [155, 193] on input "Yes" at bounding box center [157, 189] width 7 height 7
radio input "true"
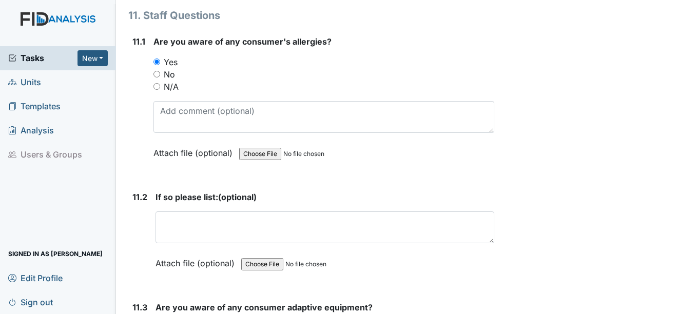
scroll to position [16689, 0]
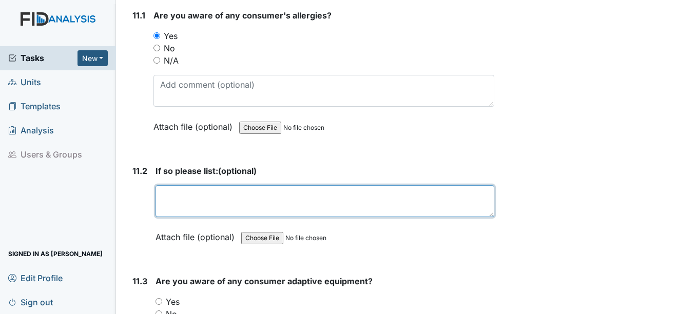
click at [187, 217] on textarea at bounding box center [325, 201] width 338 height 32
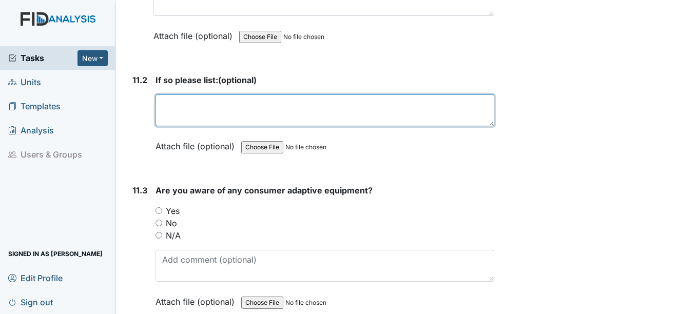
scroll to position [16792, 0]
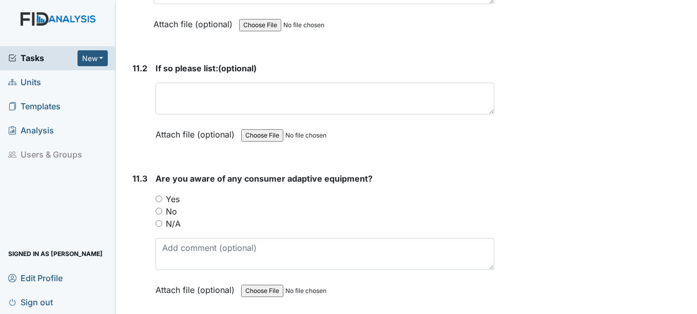
click at [158, 202] on input "Yes" at bounding box center [159, 199] width 7 height 7
radio input "true"
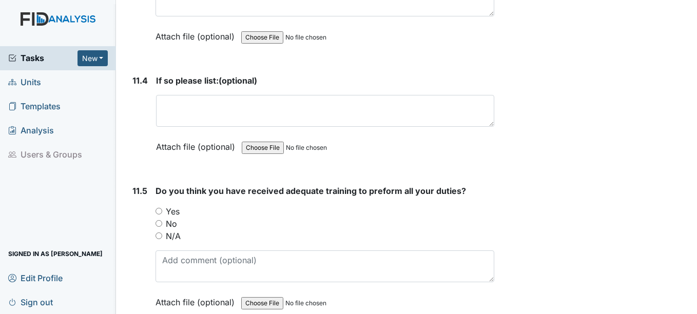
scroll to position [17049, 0]
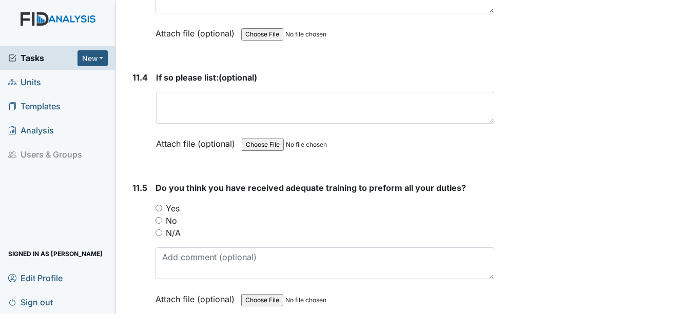
click at [160, 212] on input "Yes" at bounding box center [159, 208] width 7 height 7
radio input "true"
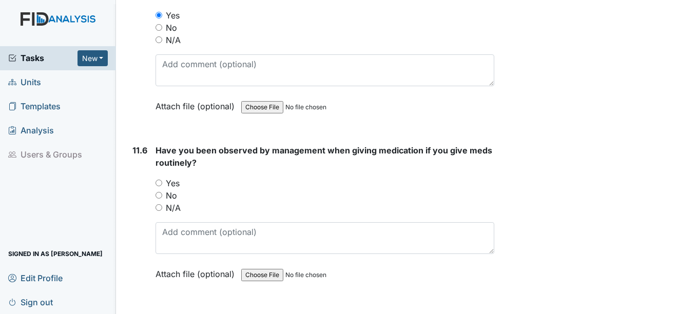
scroll to position [17254, 0]
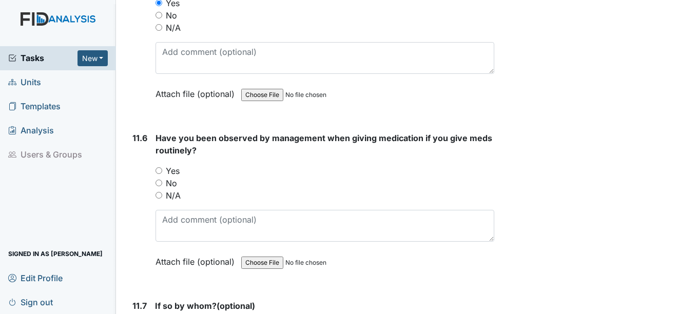
click at [156, 174] on input "Yes" at bounding box center [159, 170] width 7 height 7
radio input "true"
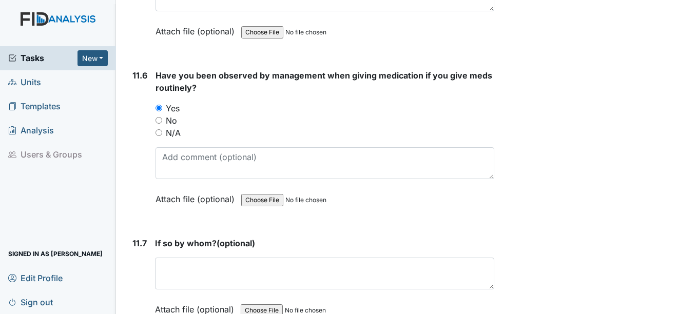
scroll to position [17460, 0]
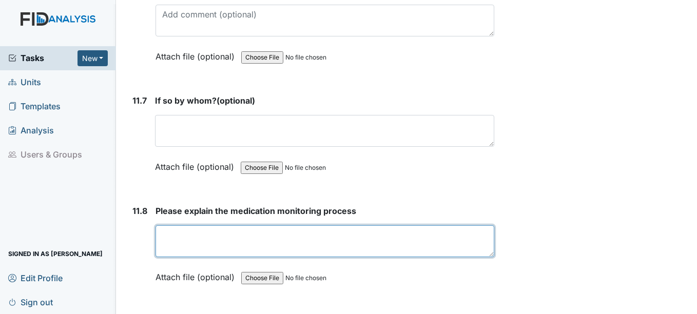
click at [194, 257] on textarea at bounding box center [325, 241] width 338 height 32
click at [224, 257] on textarea "Don't Observed med pass" at bounding box center [325, 241] width 338 height 32
click at [222, 257] on textarea "Don't Observed this med pass" at bounding box center [325, 241] width 338 height 32
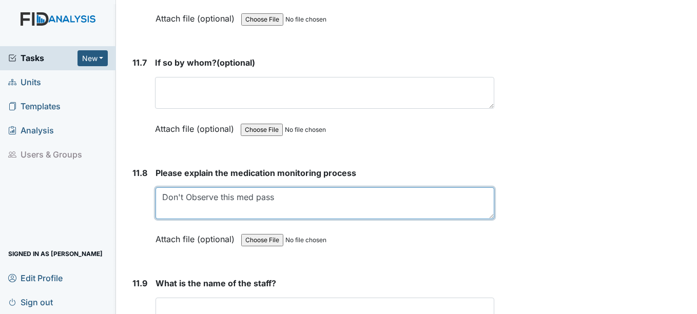
scroll to position [17614, 0]
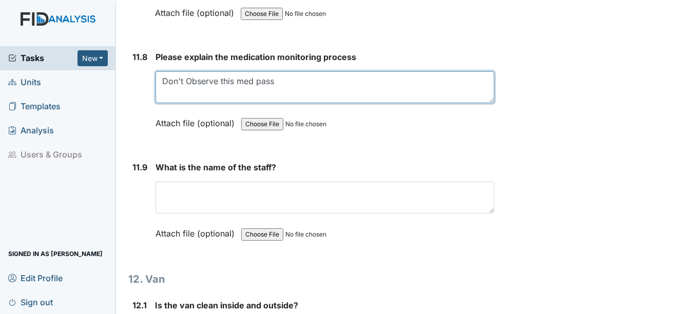
type textarea "Don't Observe this med pass"
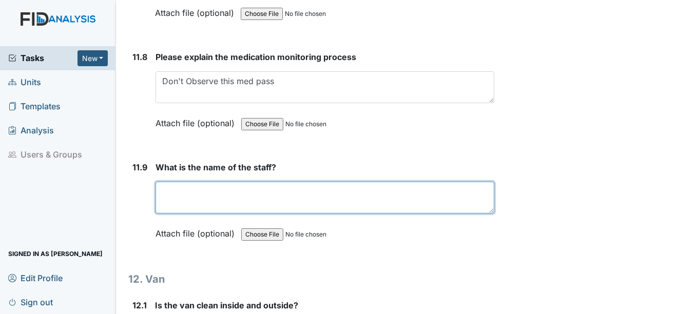
click at [295, 214] on textarea at bounding box center [325, 198] width 338 height 32
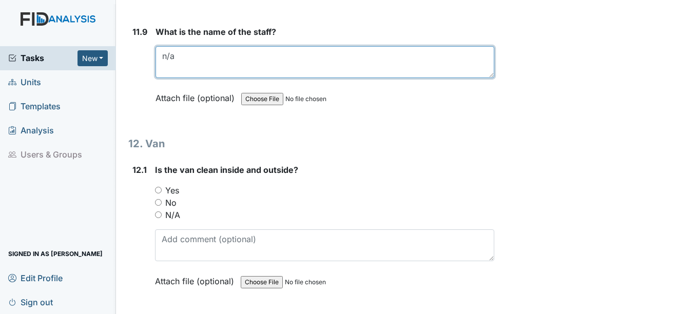
scroll to position [17768, 0]
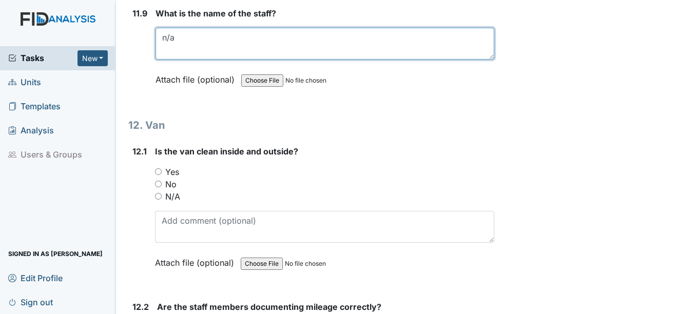
type textarea "n/a"
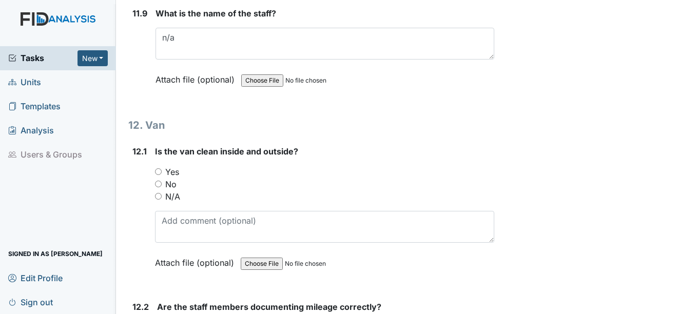
click at [159, 175] on input "Yes" at bounding box center [158, 171] width 7 height 7
radio input "true"
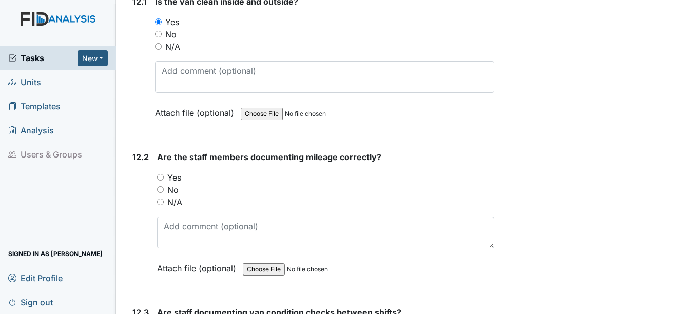
scroll to position [17922, 0]
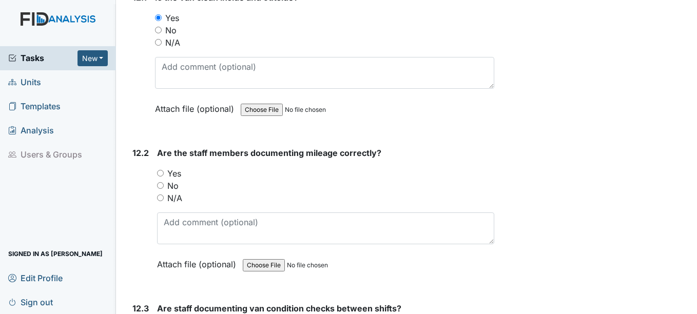
click at [165, 180] on div "Yes" at bounding box center [325, 173] width 337 height 12
click at [158, 177] on input "Yes" at bounding box center [160, 173] width 7 height 7
radio input "true"
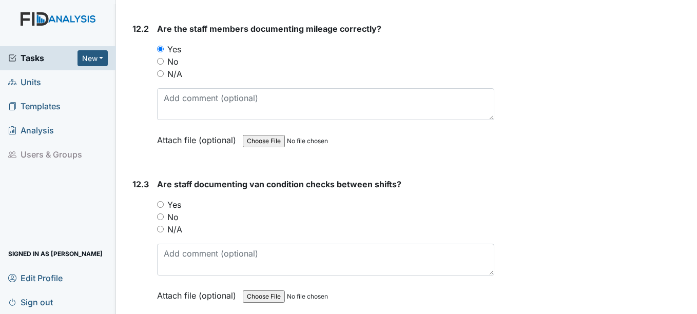
scroll to position [18076, 0]
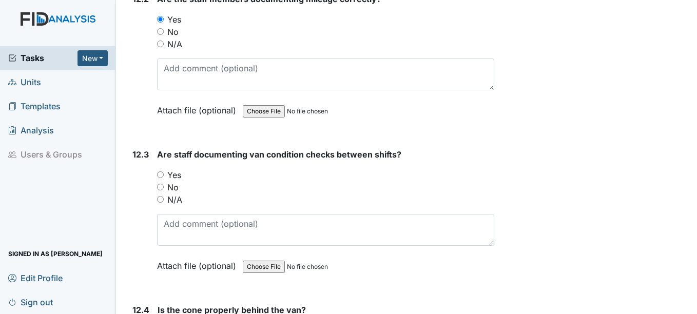
click at [162, 178] on input "Yes" at bounding box center [160, 175] width 7 height 7
radio input "true"
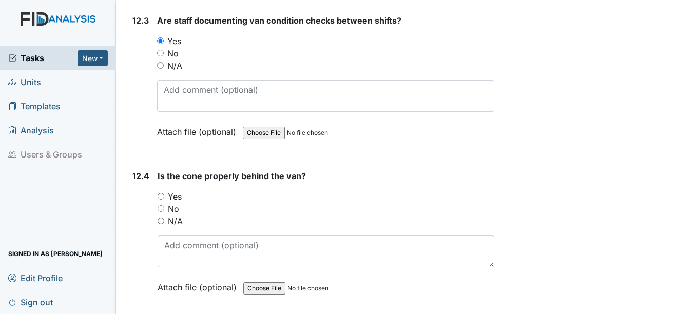
scroll to position [18230, 0]
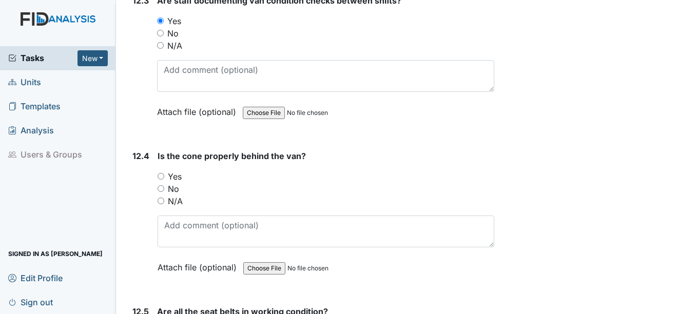
click at [166, 183] on div "Yes" at bounding box center [326, 176] width 336 height 12
click at [156, 195] on div "12.4 Is the cone properly behind the van? You must select one of the below opti…" at bounding box center [311, 219] width 366 height 139
click at [162, 180] on input "Yes" at bounding box center [161, 176] width 7 height 7
radio input "true"
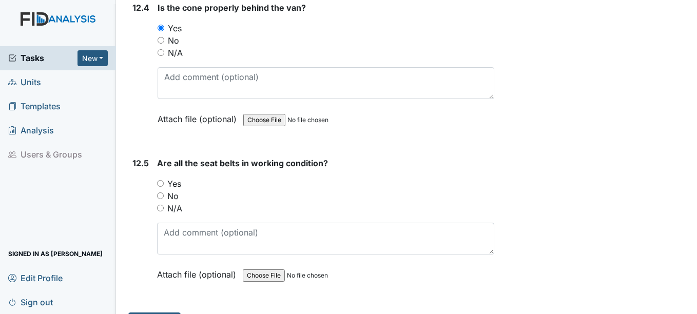
scroll to position [18384, 0]
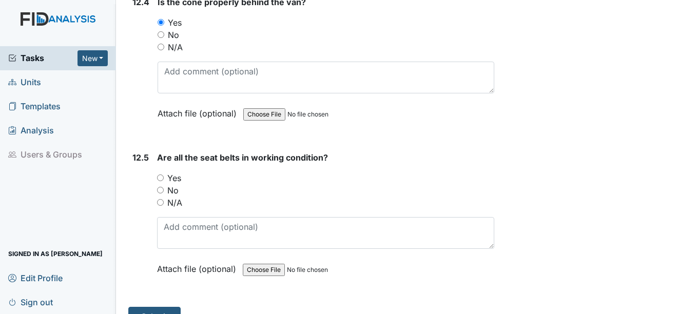
click at [162, 181] on input "Yes" at bounding box center [160, 178] width 7 height 7
radio input "true"
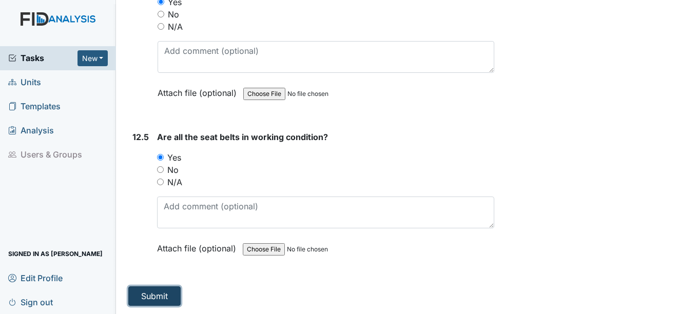
click at [146, 293] on button "Submit" at bounding box center [154, 297] width 52 height 20
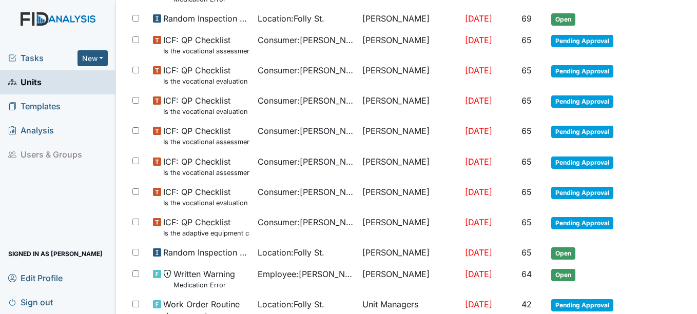
scroll to position [740, 0]
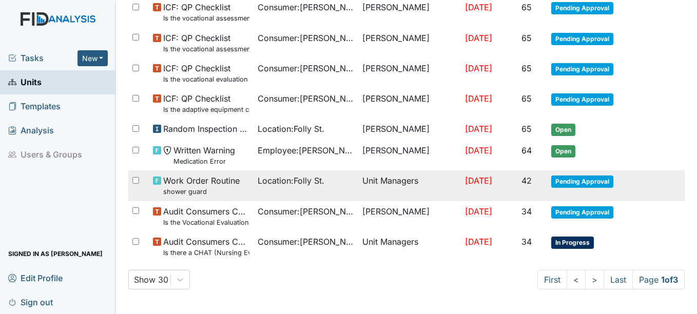
click at [560, 178] on span "Pending Approval" at bounding box center [583, 182] width 62 height 12
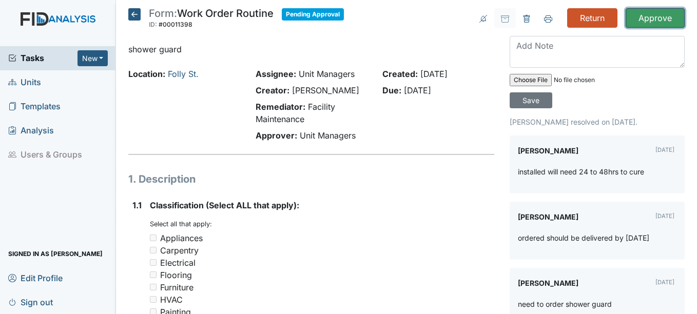
click at [651, 17] on input "Approve" at bounding box center [655, 18] width 59 height 20
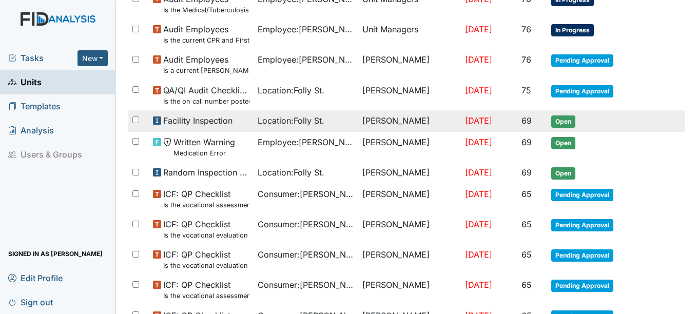
scroll to position [514, 0]
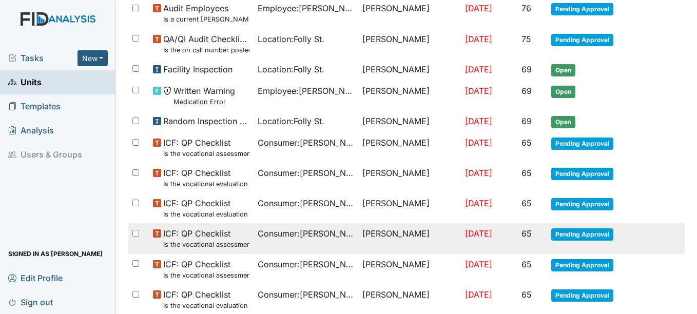
click at [598, 237] on span "Pending Approval" at bounding box center [583, 235] width 62 height 12
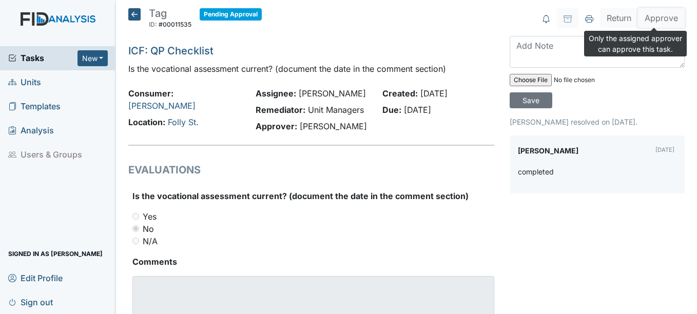
click at [652, 22] on button "Approve" at bounding box center [661, 18] width 47 height 20
click at [136, 14] on icon at bounding box center [134, 14] width 12 height 12
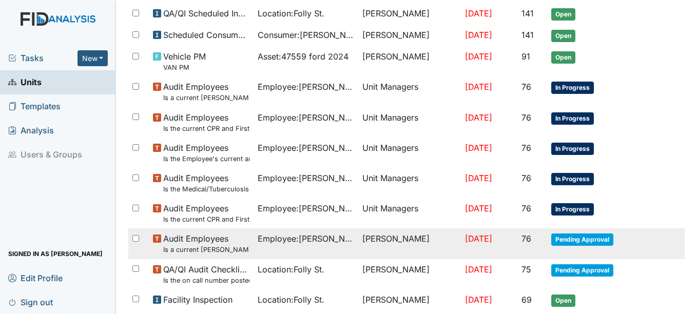
scroll to position [257, 0]
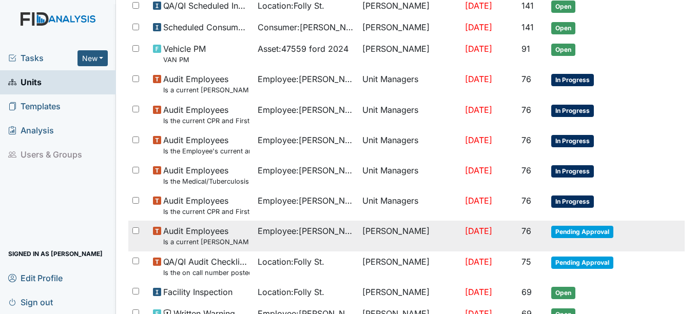
click at [601, 231] on span "Pending Approval" at bounding box center [583, 232] width 62 height 12
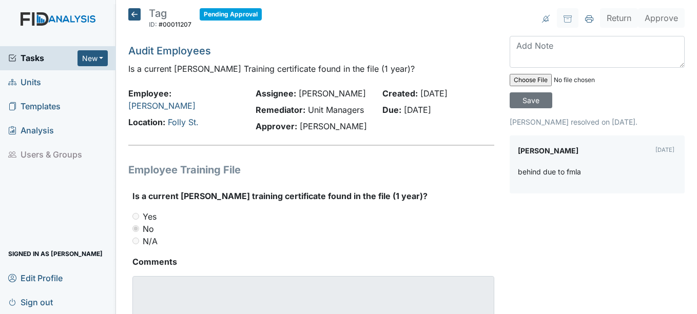
click at [134, 18] on icon at bounding box center [134, 14] width 12 height 12
